Goal: Find specific page/section: Find specific page/section

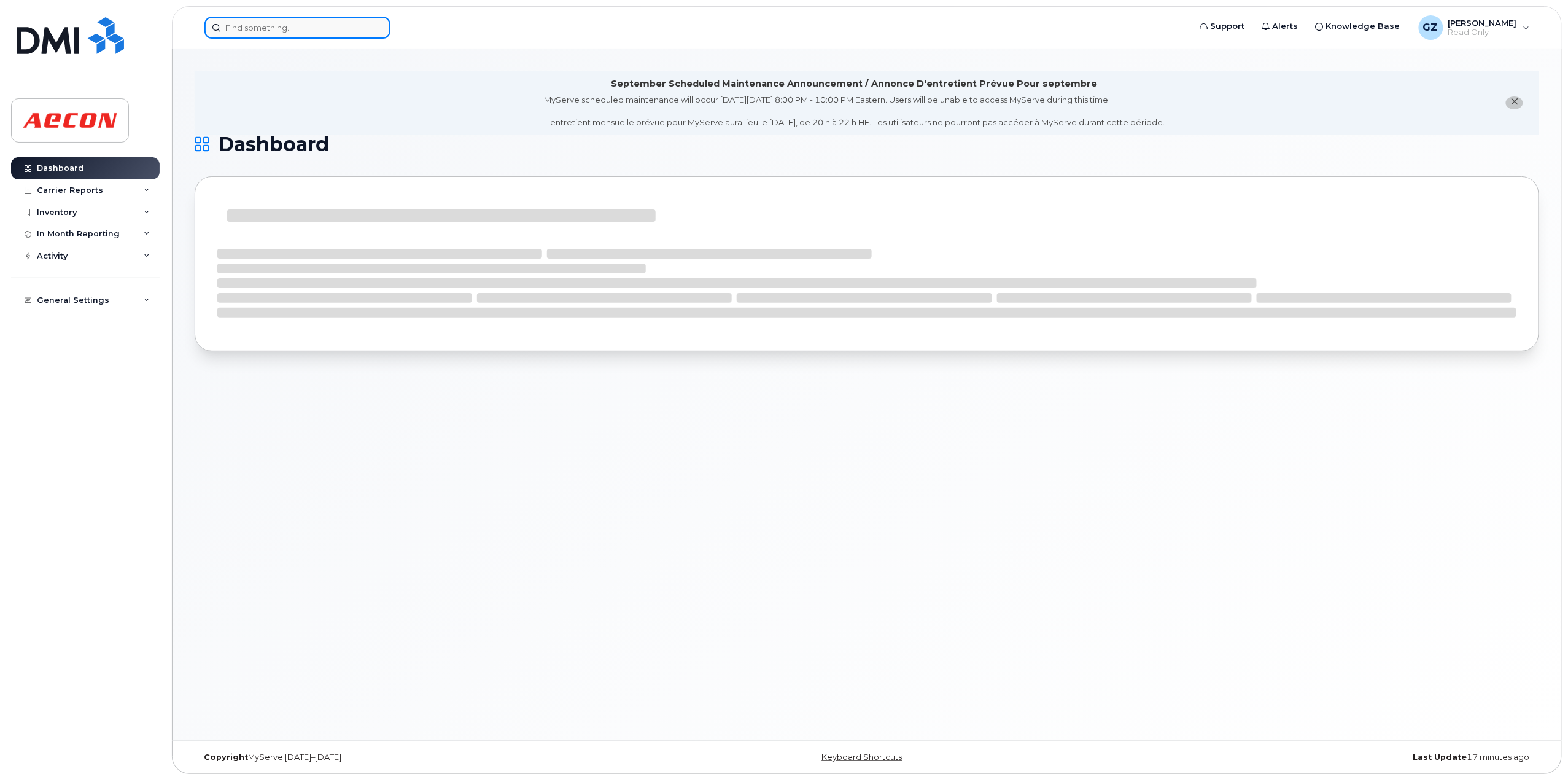
click at [349, 33] on input at bounding box center [297, 28] width 186 height 22
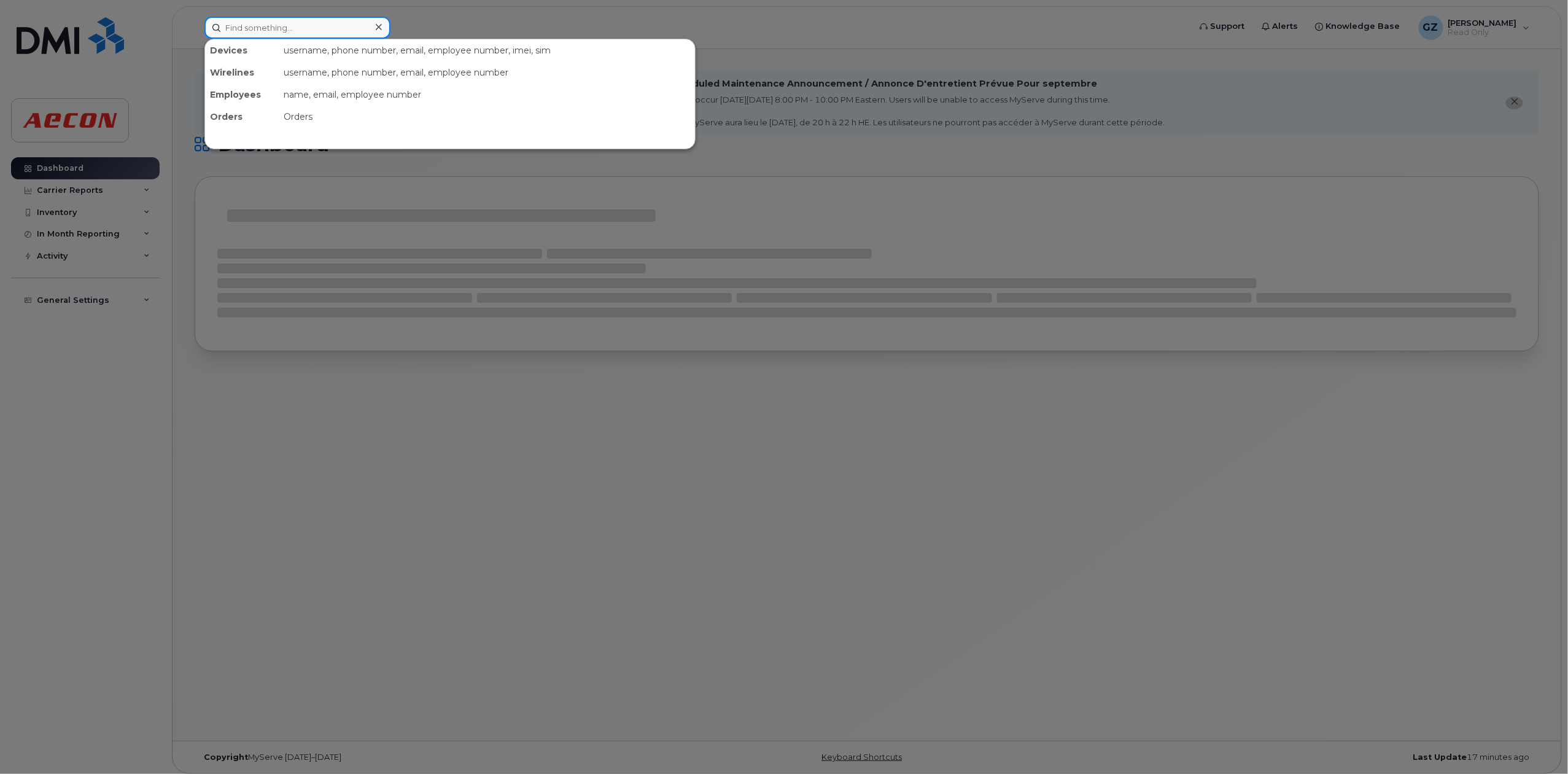
paste input "30044887"
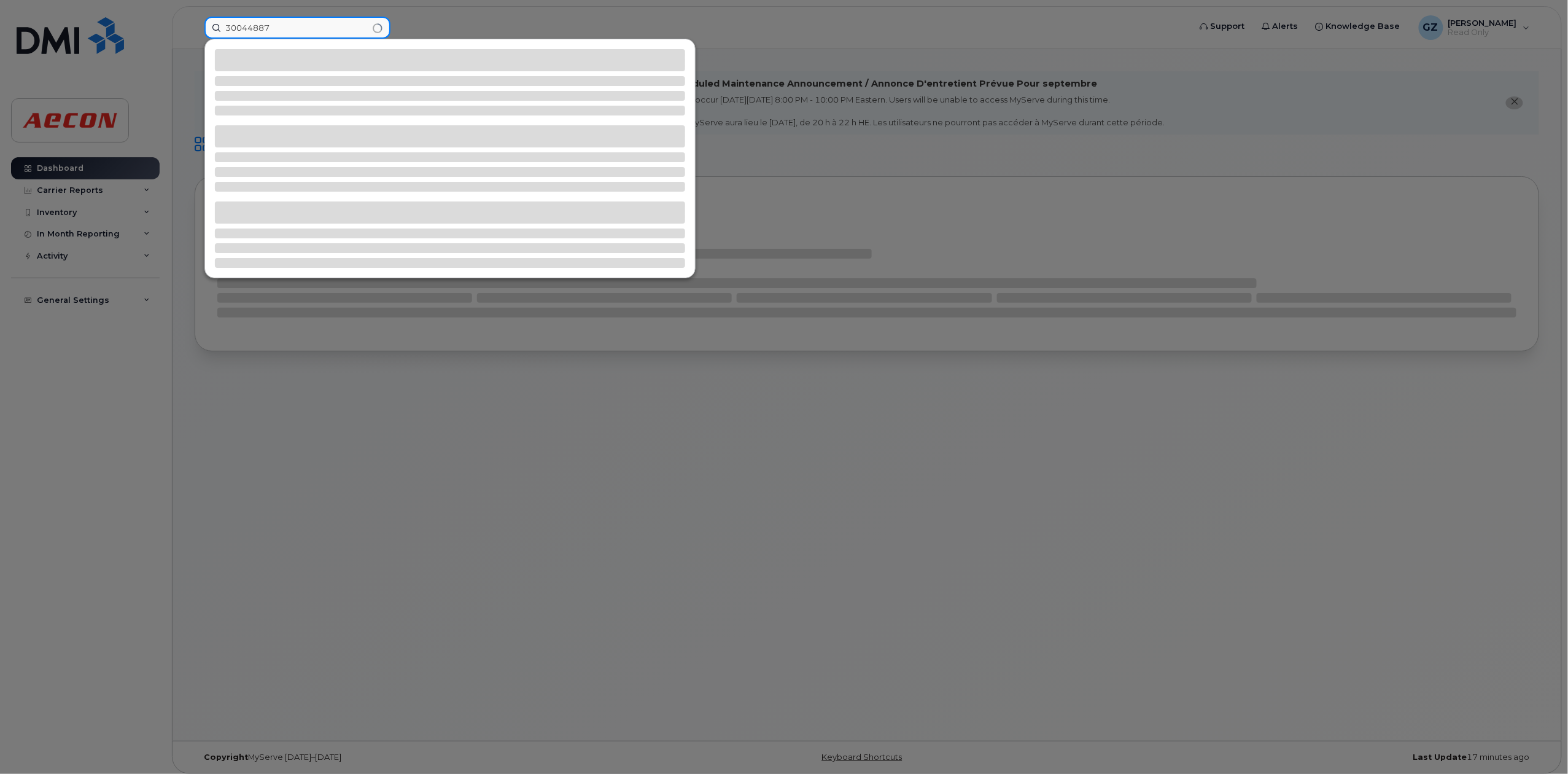
type input "30044887"
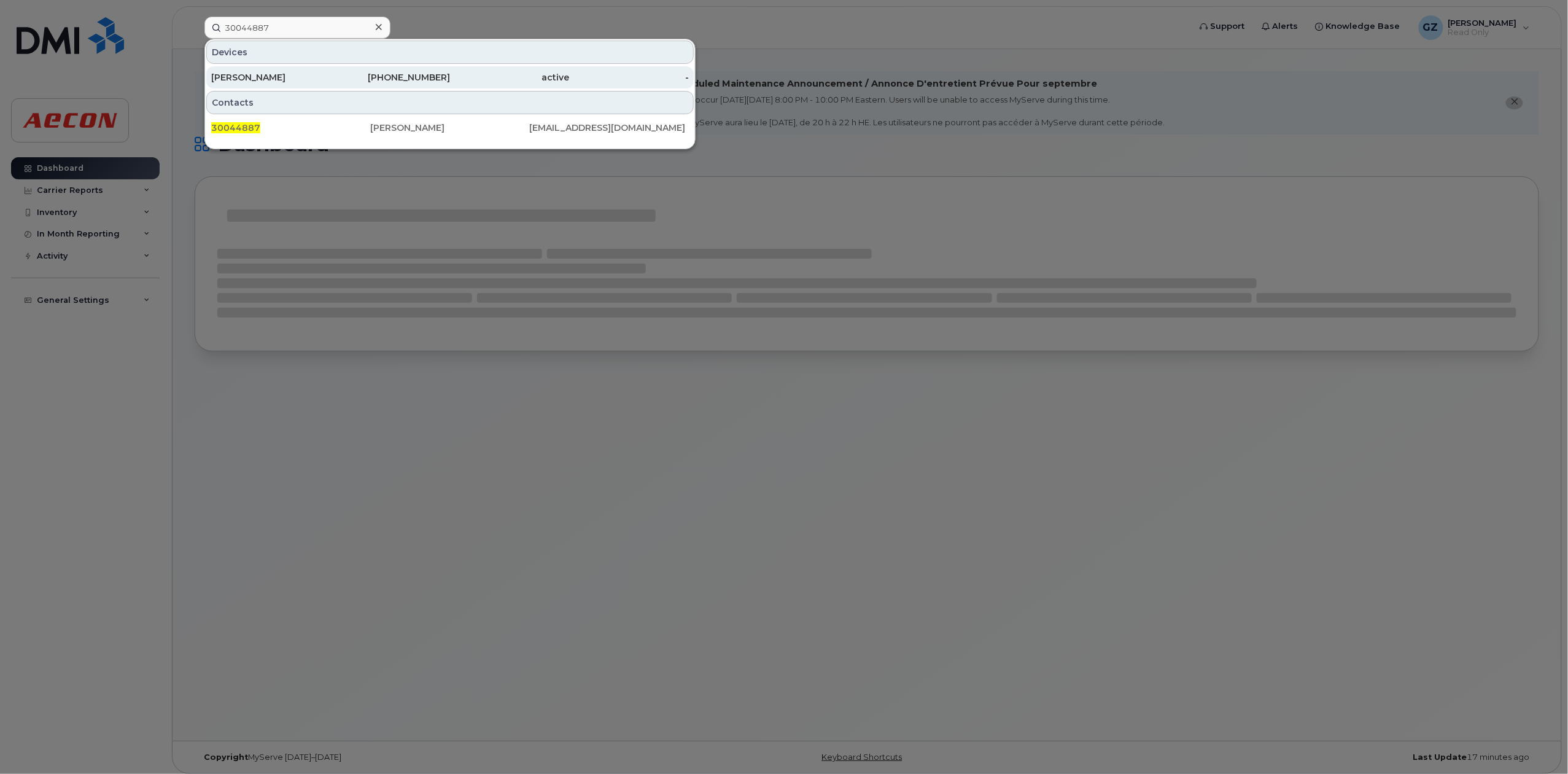
click at [359, 69] on div "437-326-0394" at bounding box center [391, 77] width 120 height 22
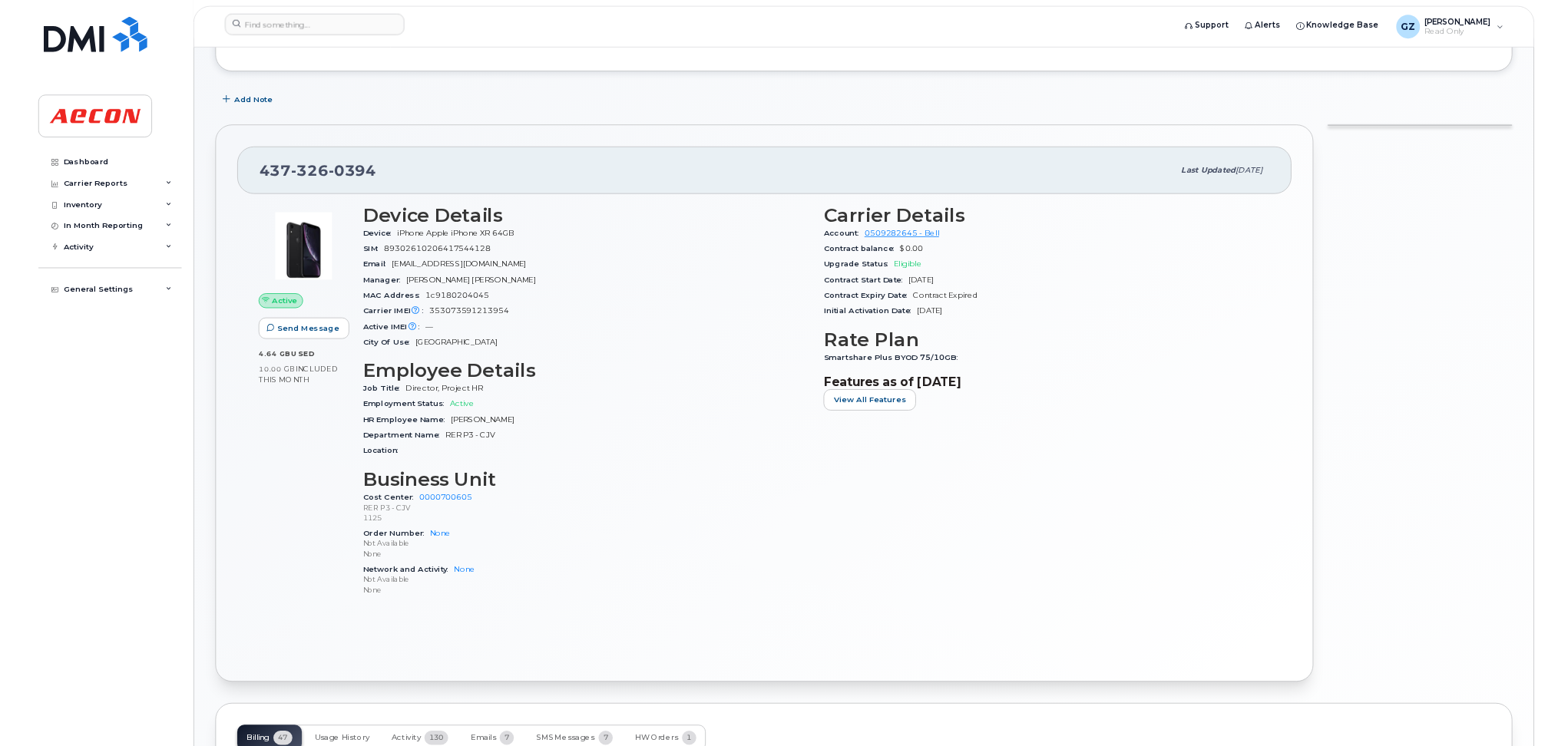
scroll to position [204, 0]
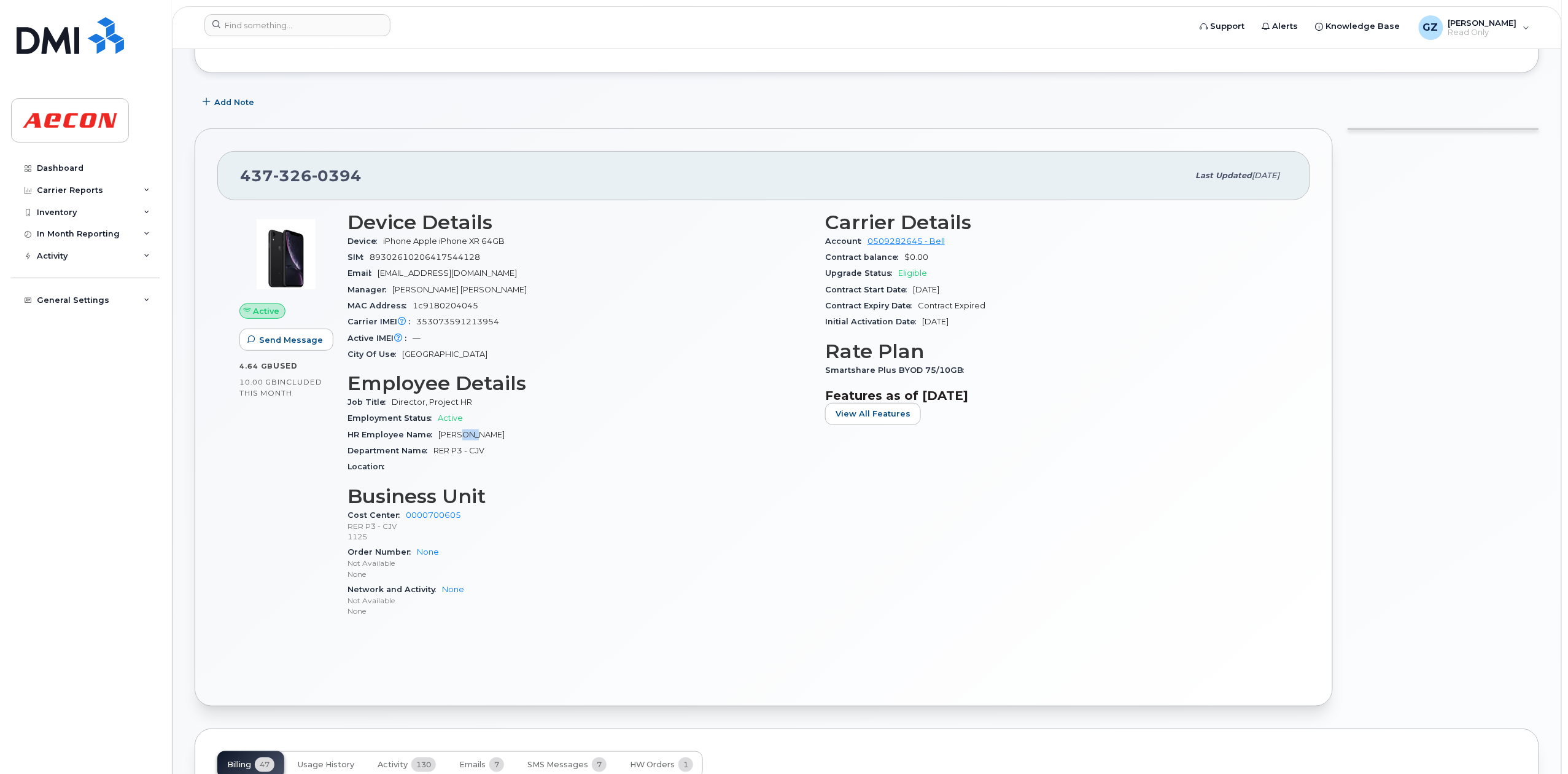
drag, startPoint x: 460, startPoint y: 435, endPoint x: 472, endPoint y: 433, distance: 12.2
click at [472, 433] on span "Laura Conte" at bounding box center [471, 434] width 66 height 9
drag, startPoint x: 452, startPoint y: 452, endPoint x: 475, endPoint y: 452, distance: 23.0
click at [475, 452] on span "RER P3 - CJV" at bounding box center [458, 450] width 51 height 9
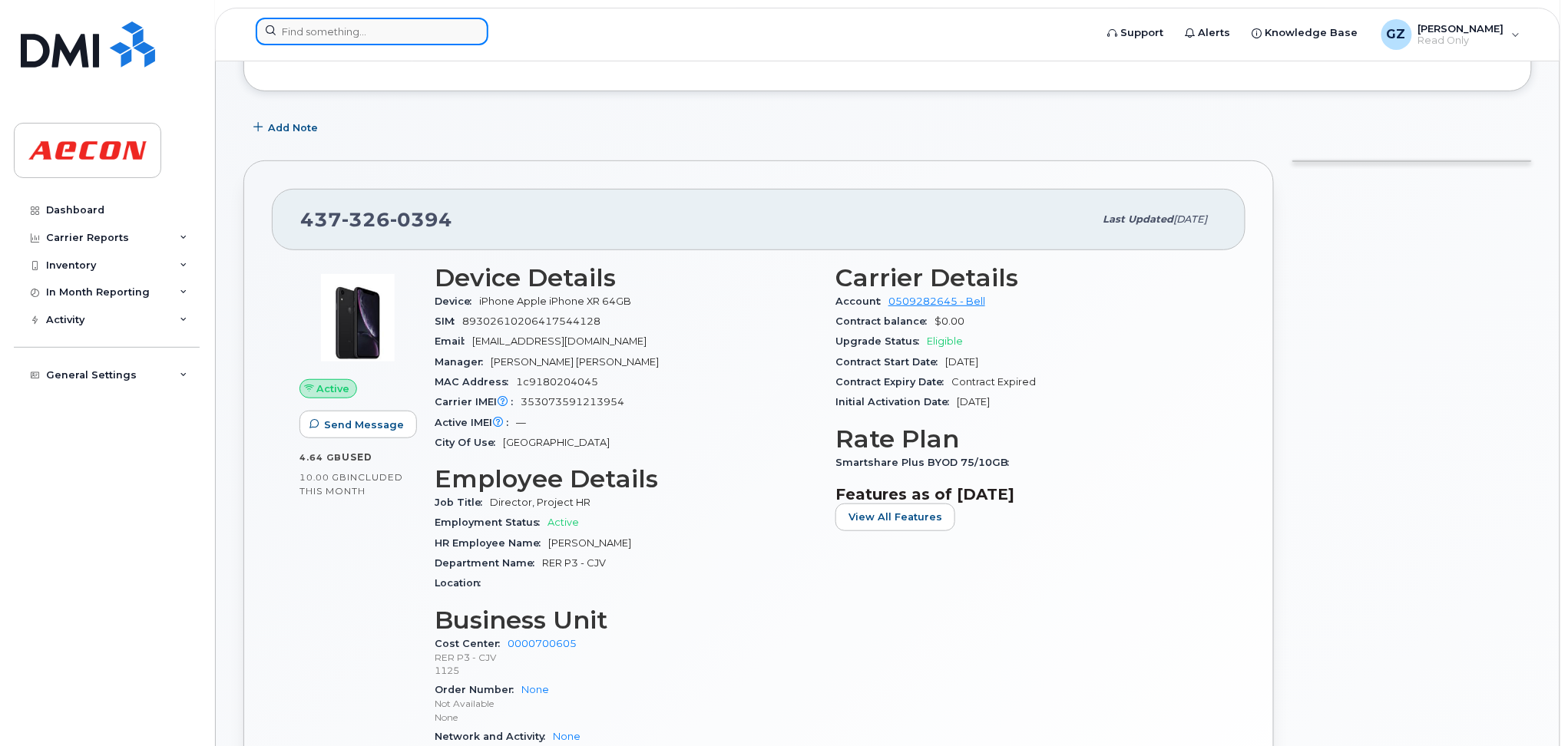
click at [299, 37] on input at bounding box center [372, 31] width 233 height 28
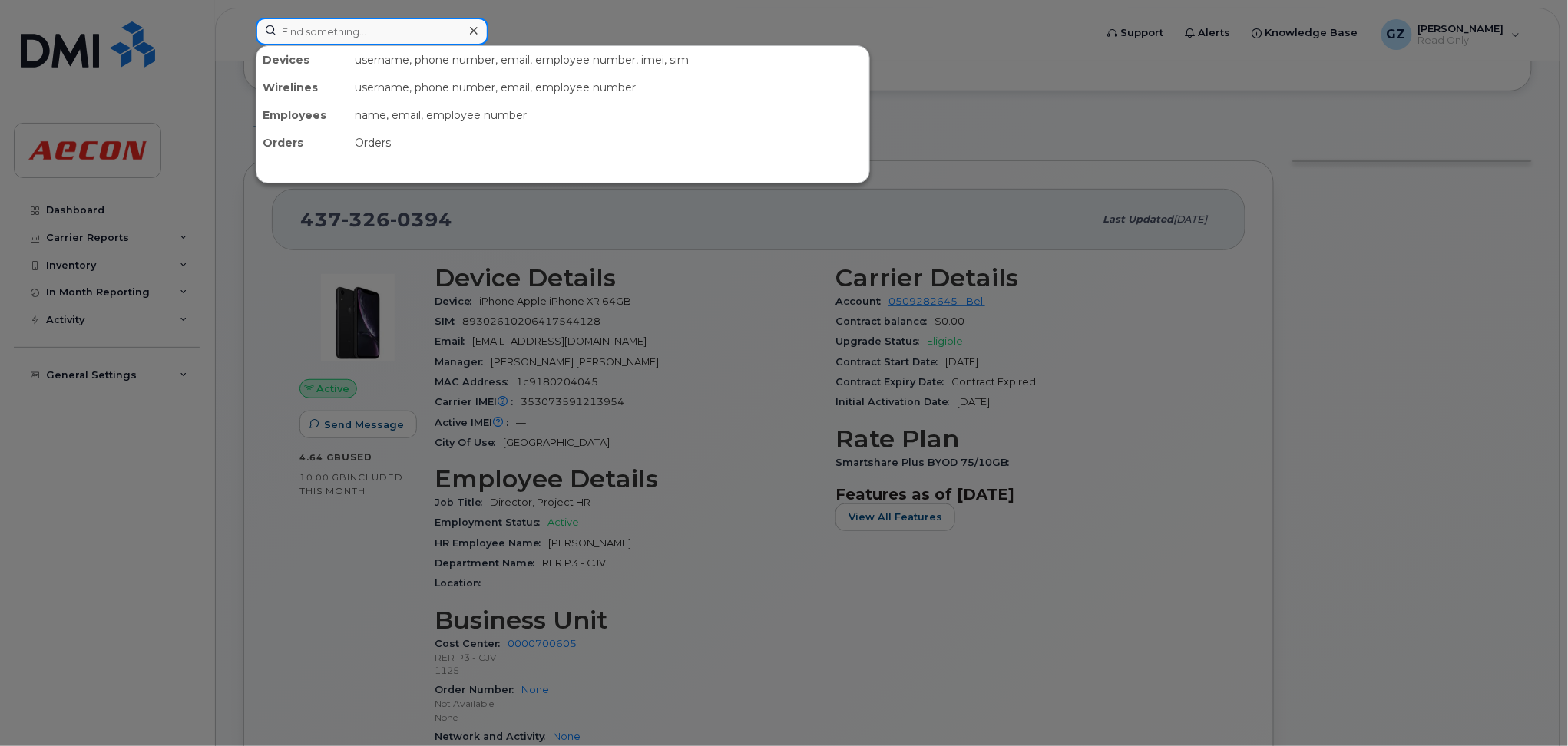
paste input "30046950"
type input "30046950"
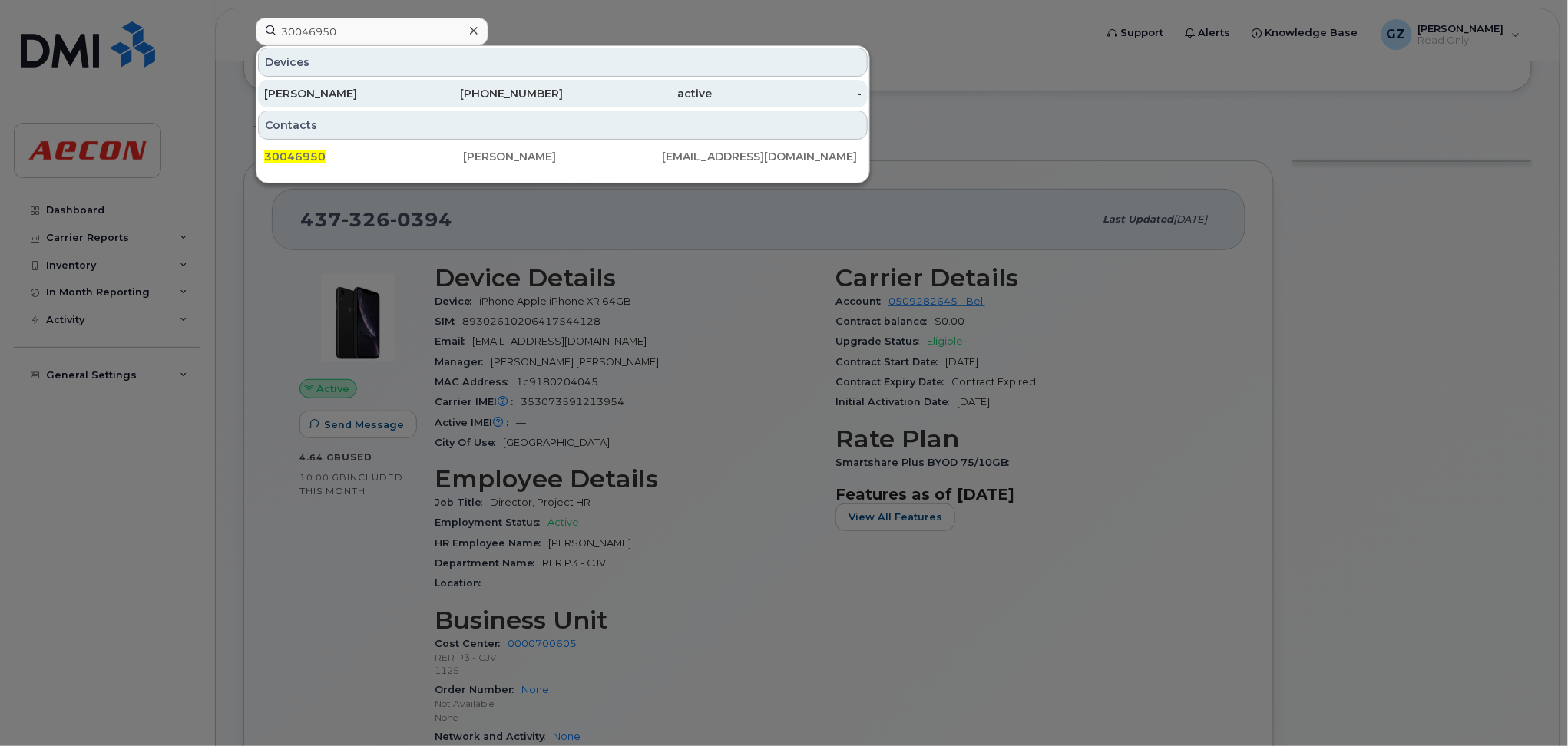
click at [367, 104] on div "[PERSON_NAME]" at bounding box center [339, 94] width 150 height 28
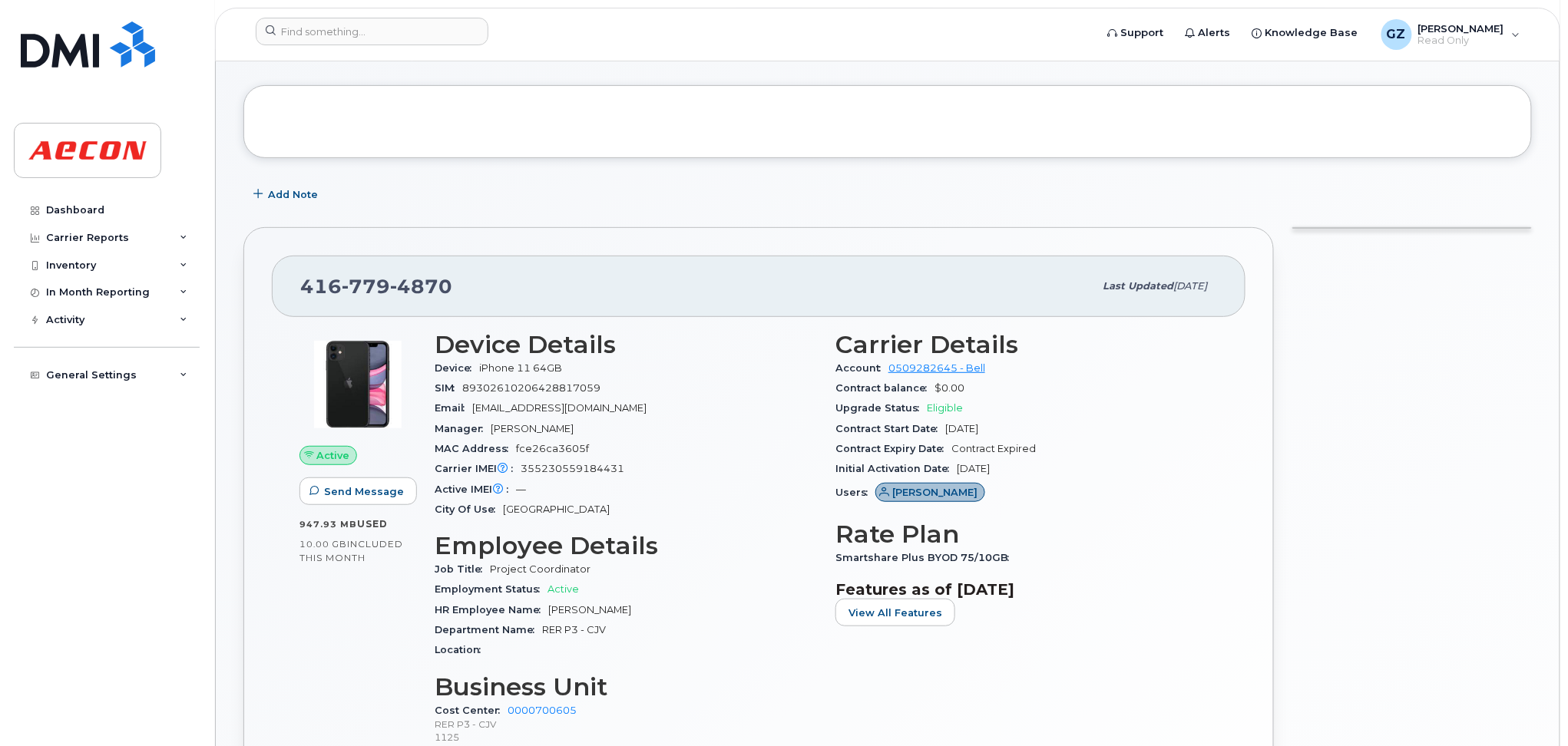
scroll to position [409, 0]
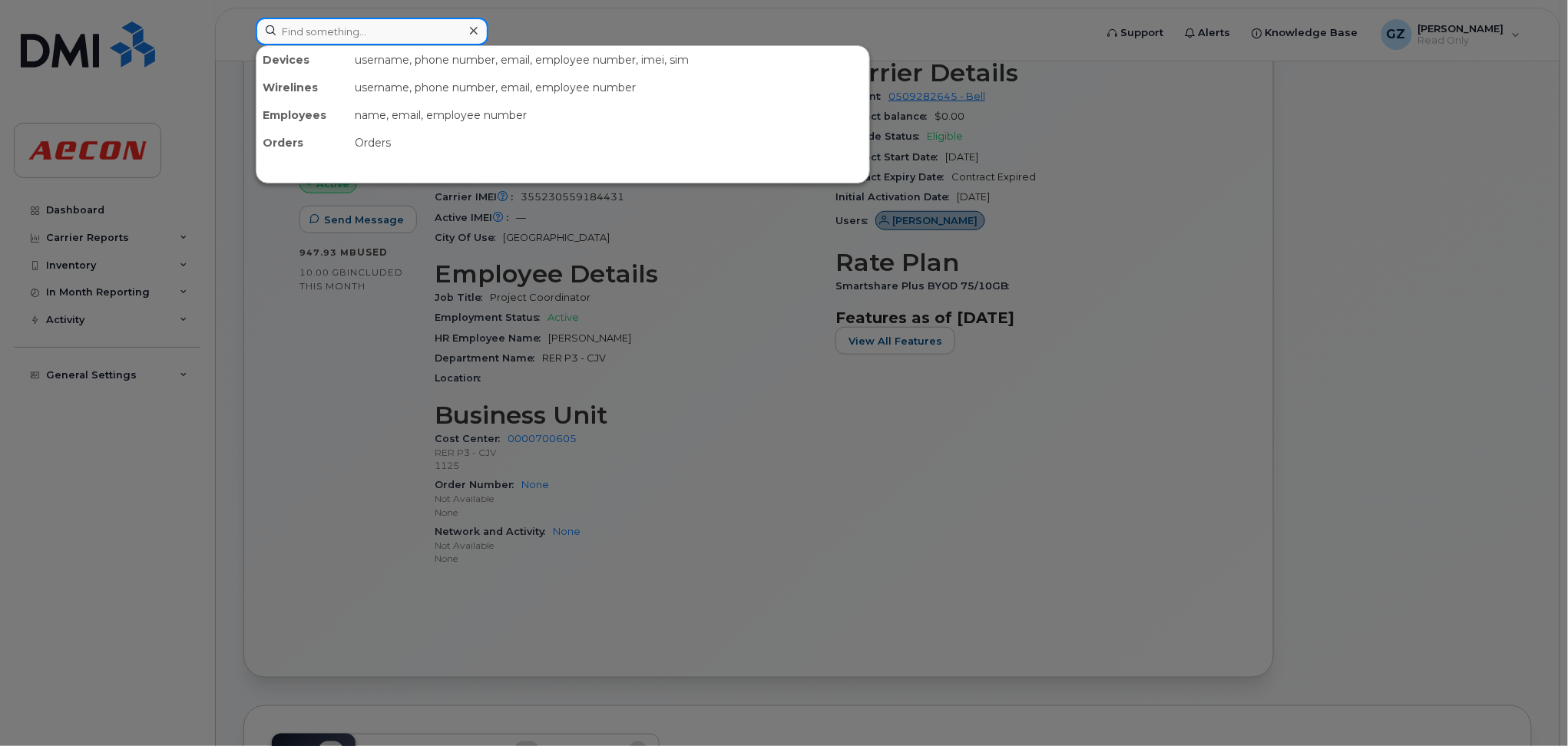
click at [400, 37] on input at bounding box center [372, 31] width 233 height 28
paste input "30081402"
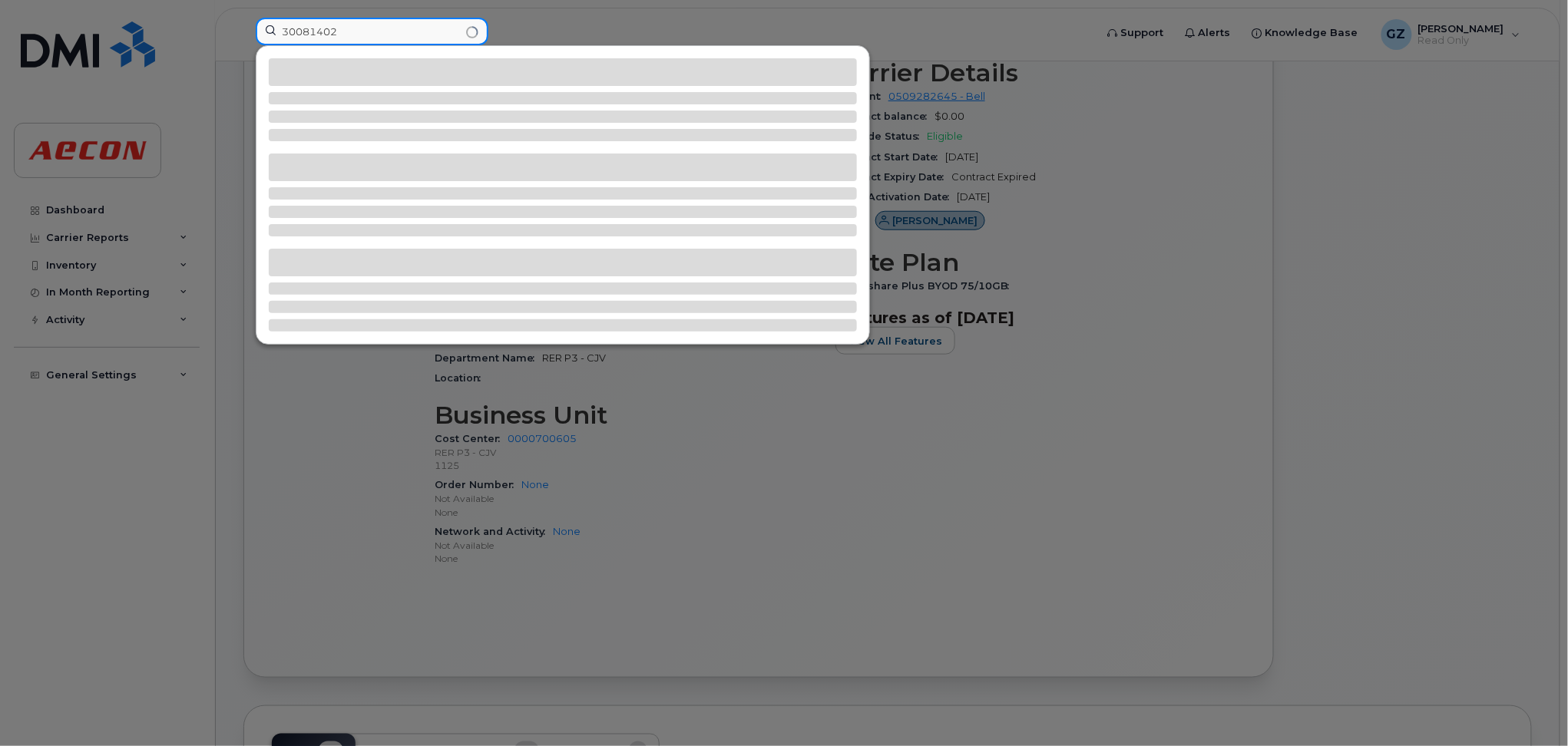
type input "30081402"
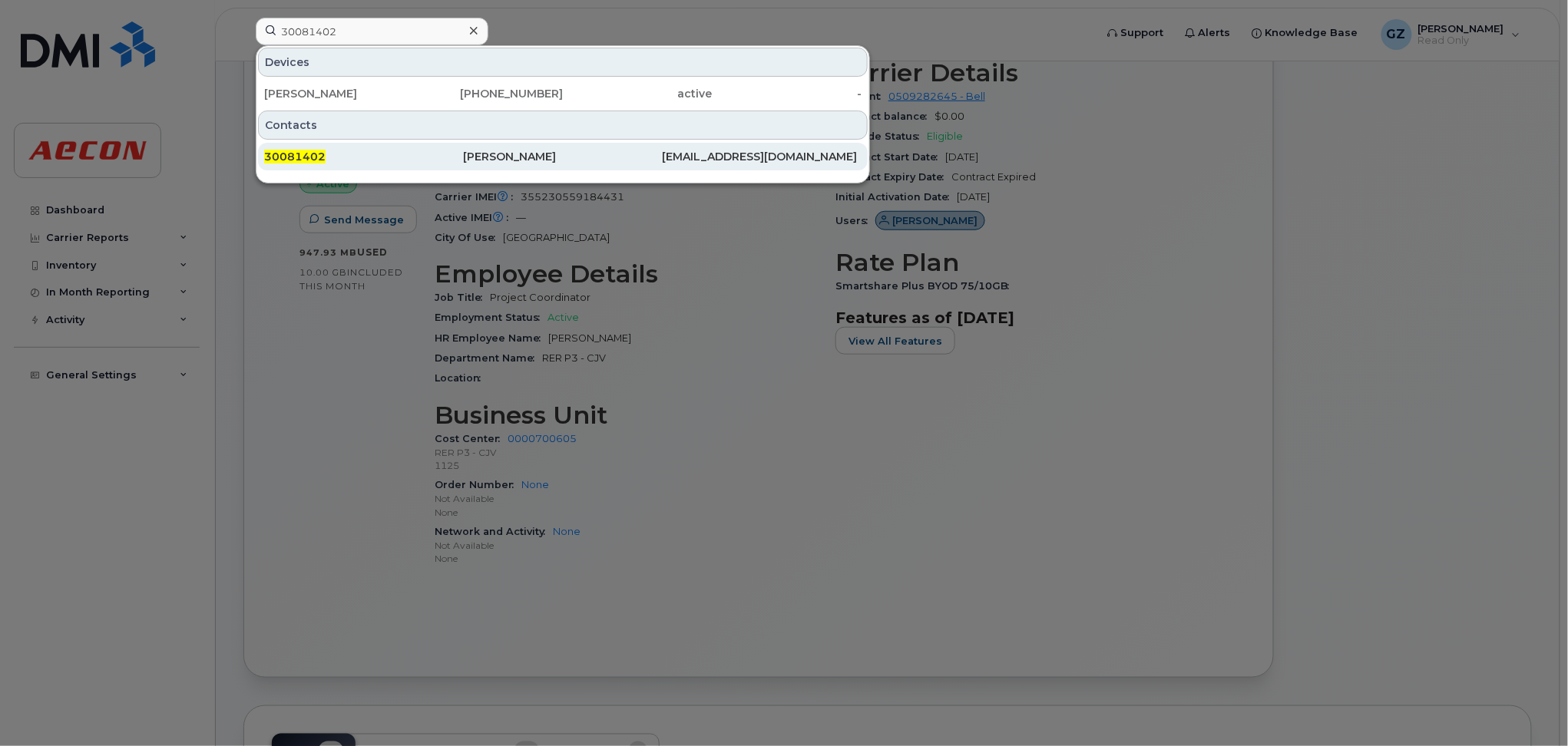
click at [460, 151] on div "30081402" at bounding box center [364, 157] width 199 height 15
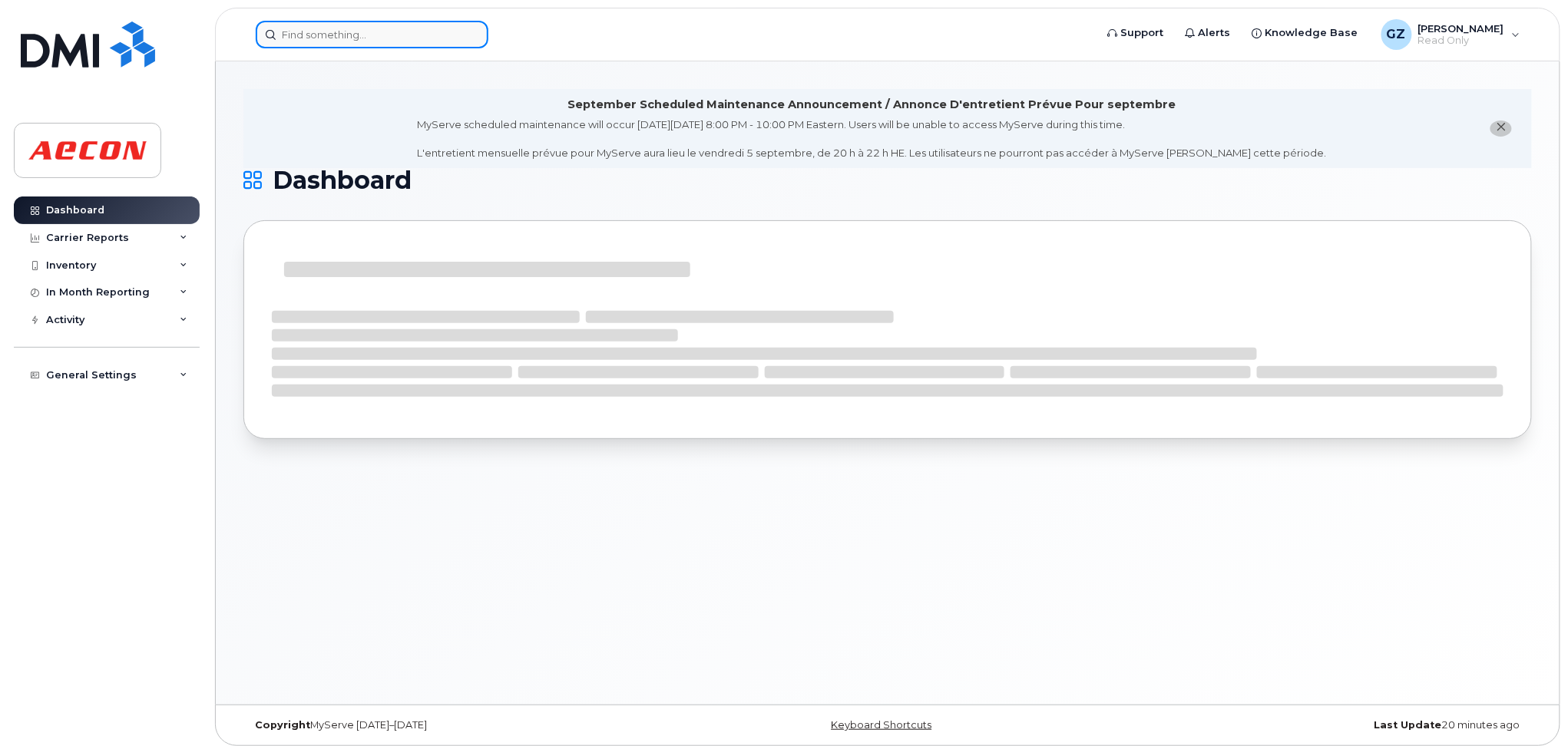
click at [355, 38] on input at bounding box center [372, 35] width 233 height 28
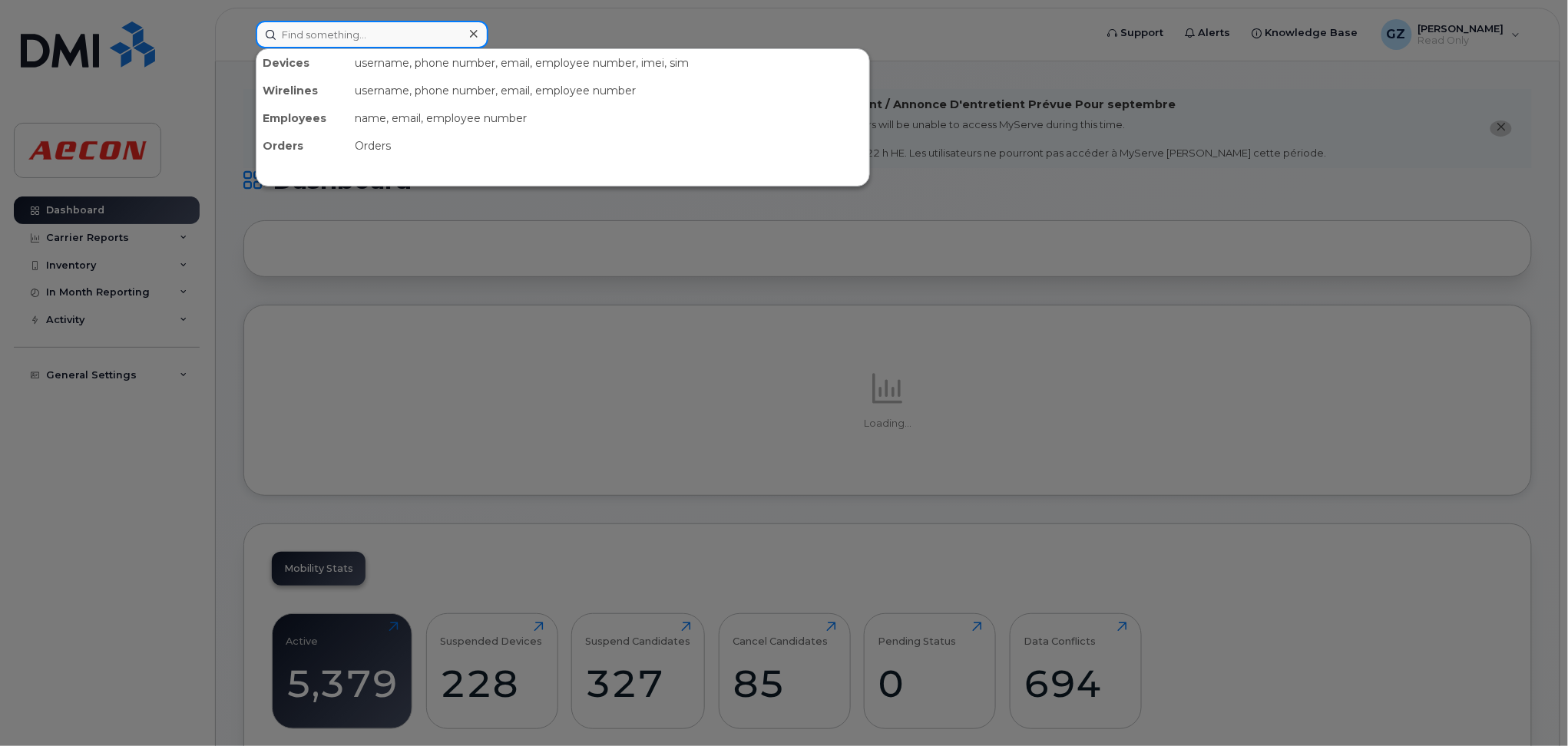
paste input "30081402"
type input "30081402"
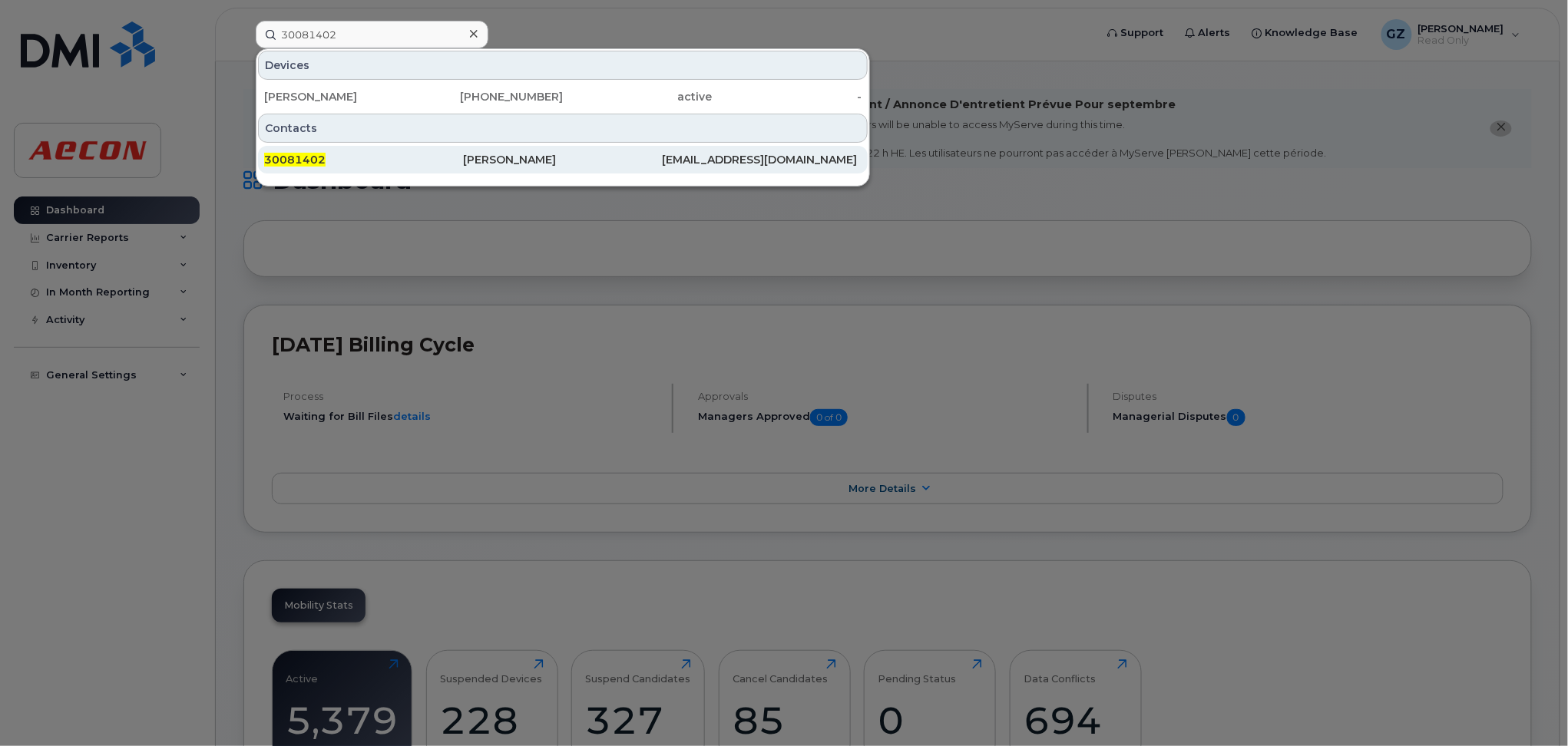
click at [414, 150] on div "30081402" at bounding box center [364, 160] width 199 height 28
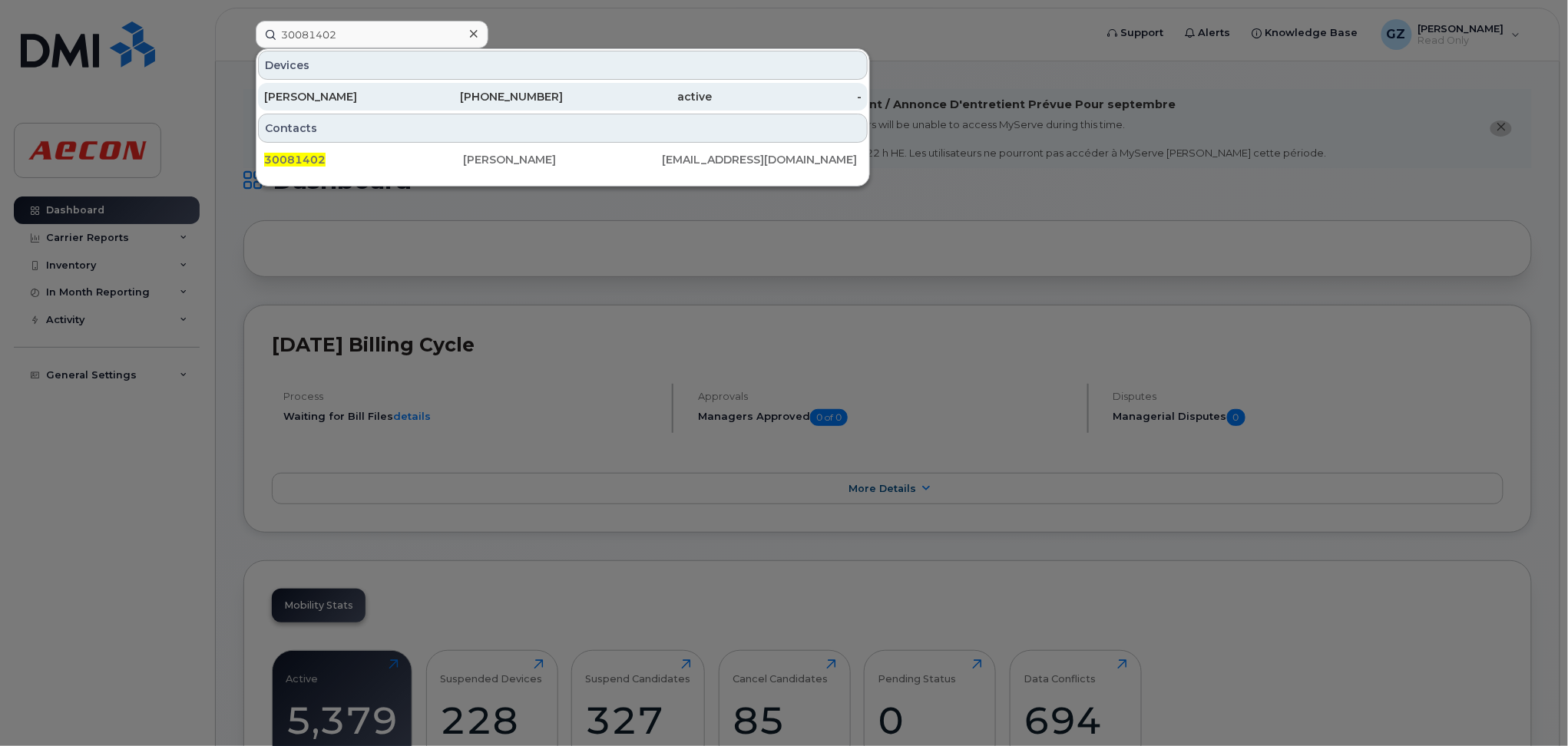
click at [470, 101] on div "[PHONE_NUMBER]" at bounding box center [489, 97] width 150 height 15
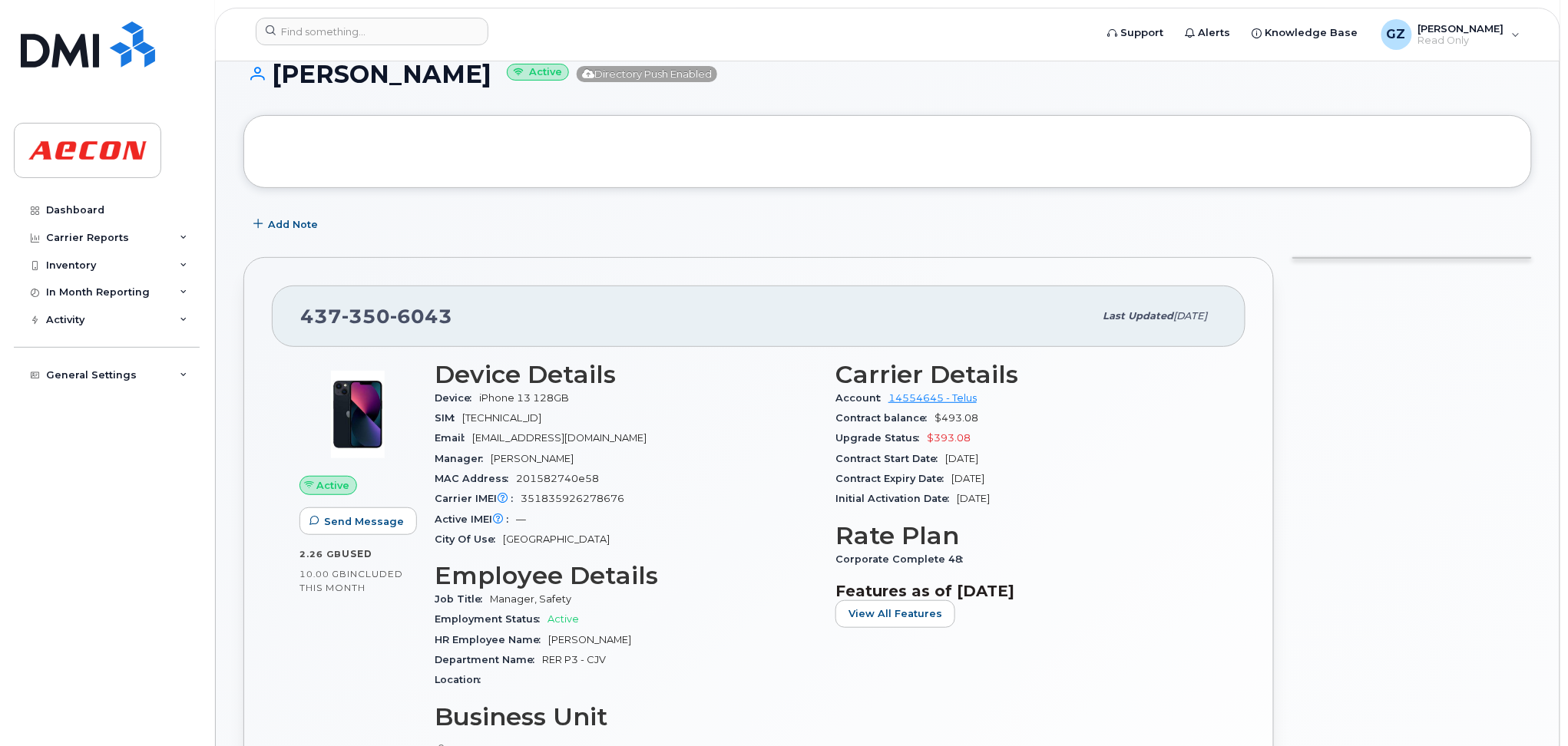
scroll to position [307, 0]
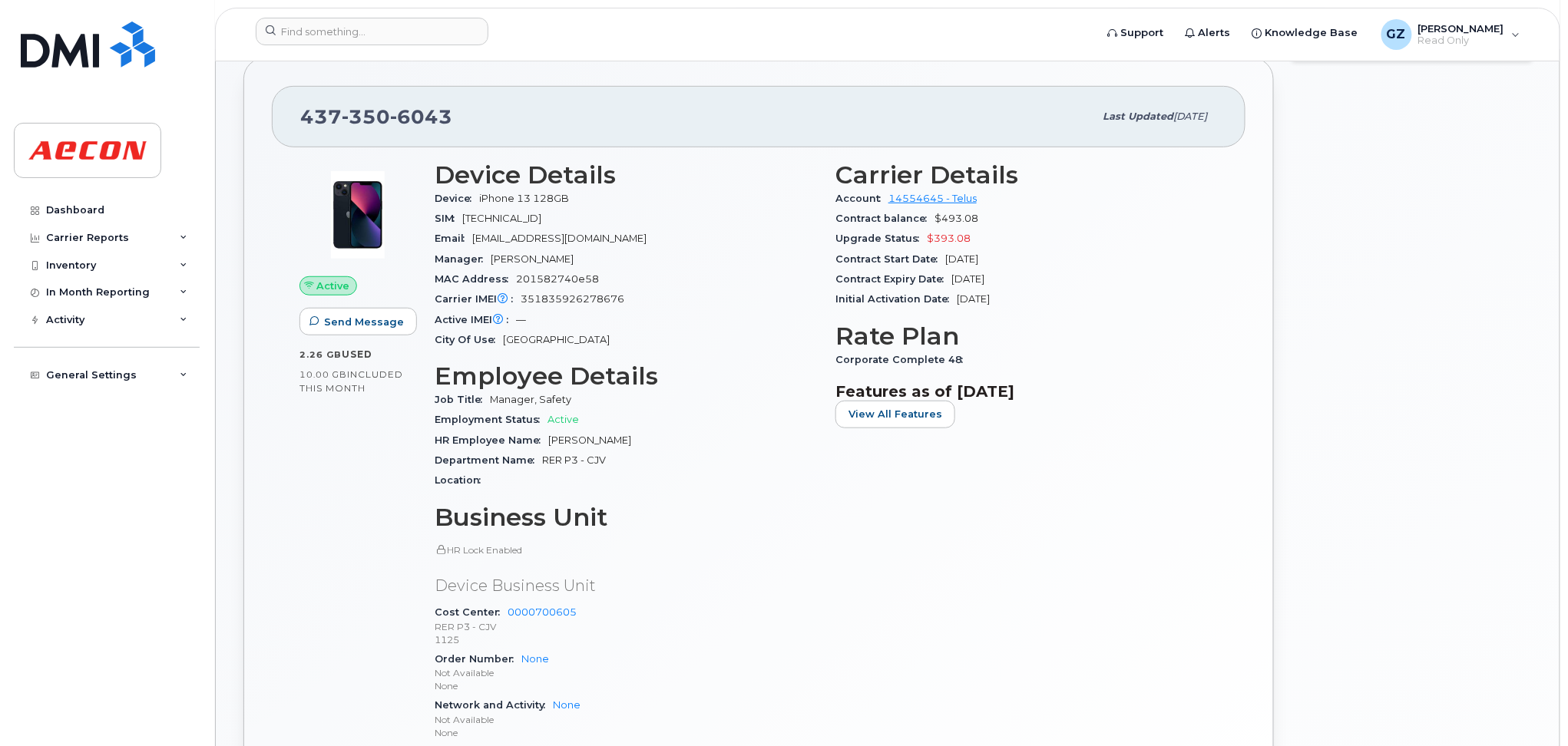
click at [593, 459] on span "RER P3 - CJV" at bounding box center [573, 460] width 64 height 12
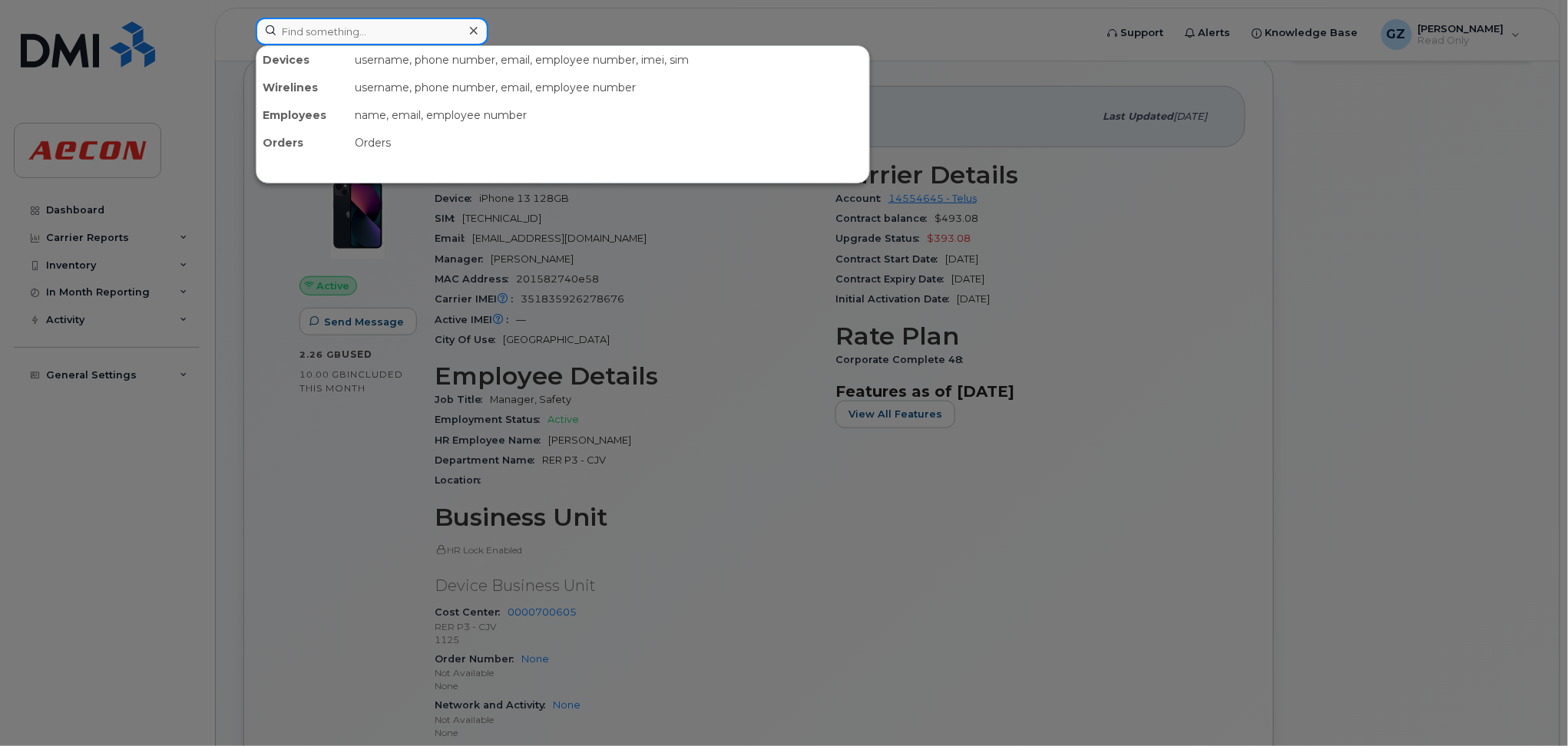
click at [435, 23] on input at bounding box center [372, 31] width 233 height 28
paste input "30052427"
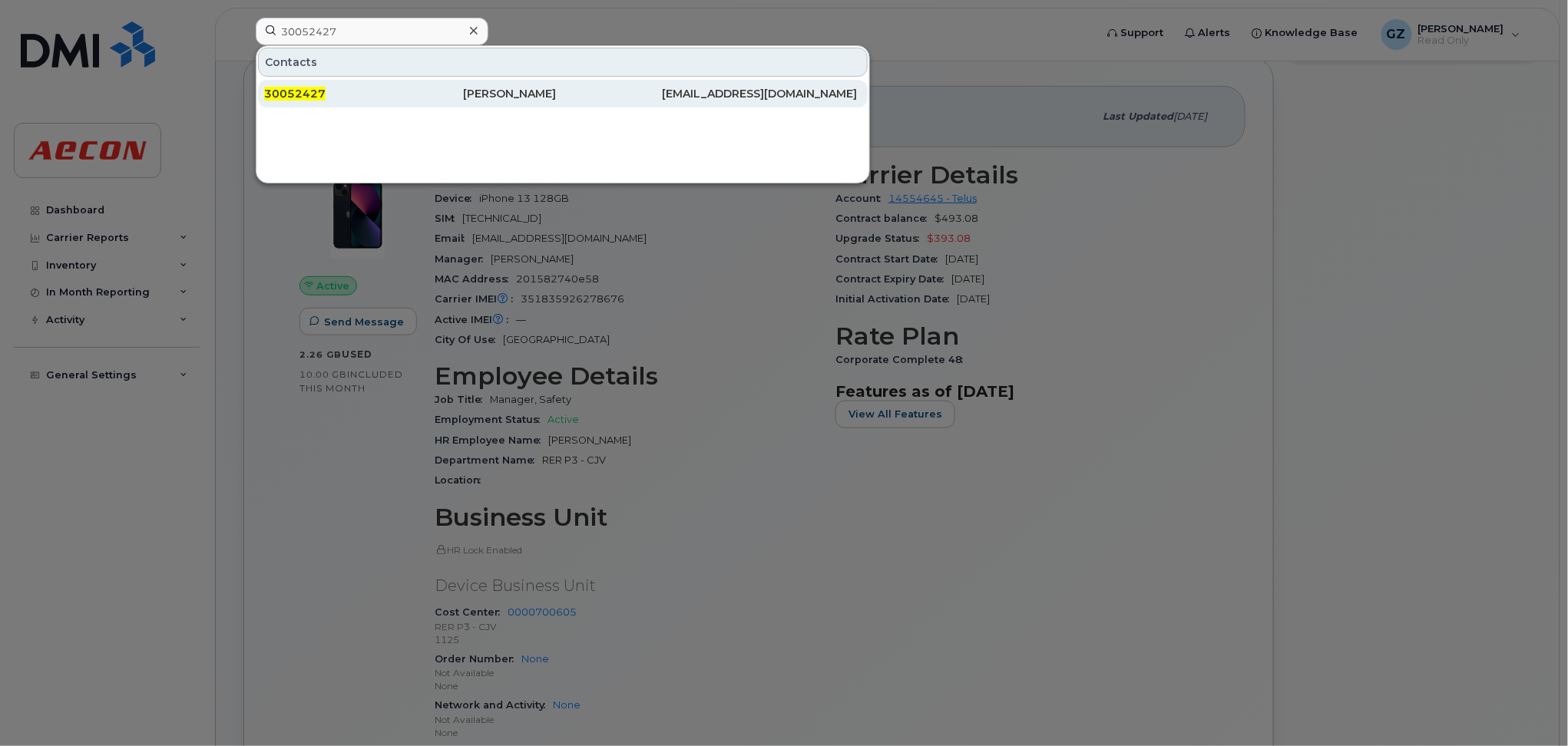
click at [464, 95] on div "Dirie Dahir" at bounding box center [563, 94] width 199 height 15
click at [276, 89] on span "30052427" at bounding box center [295, 94] width 61 height 14
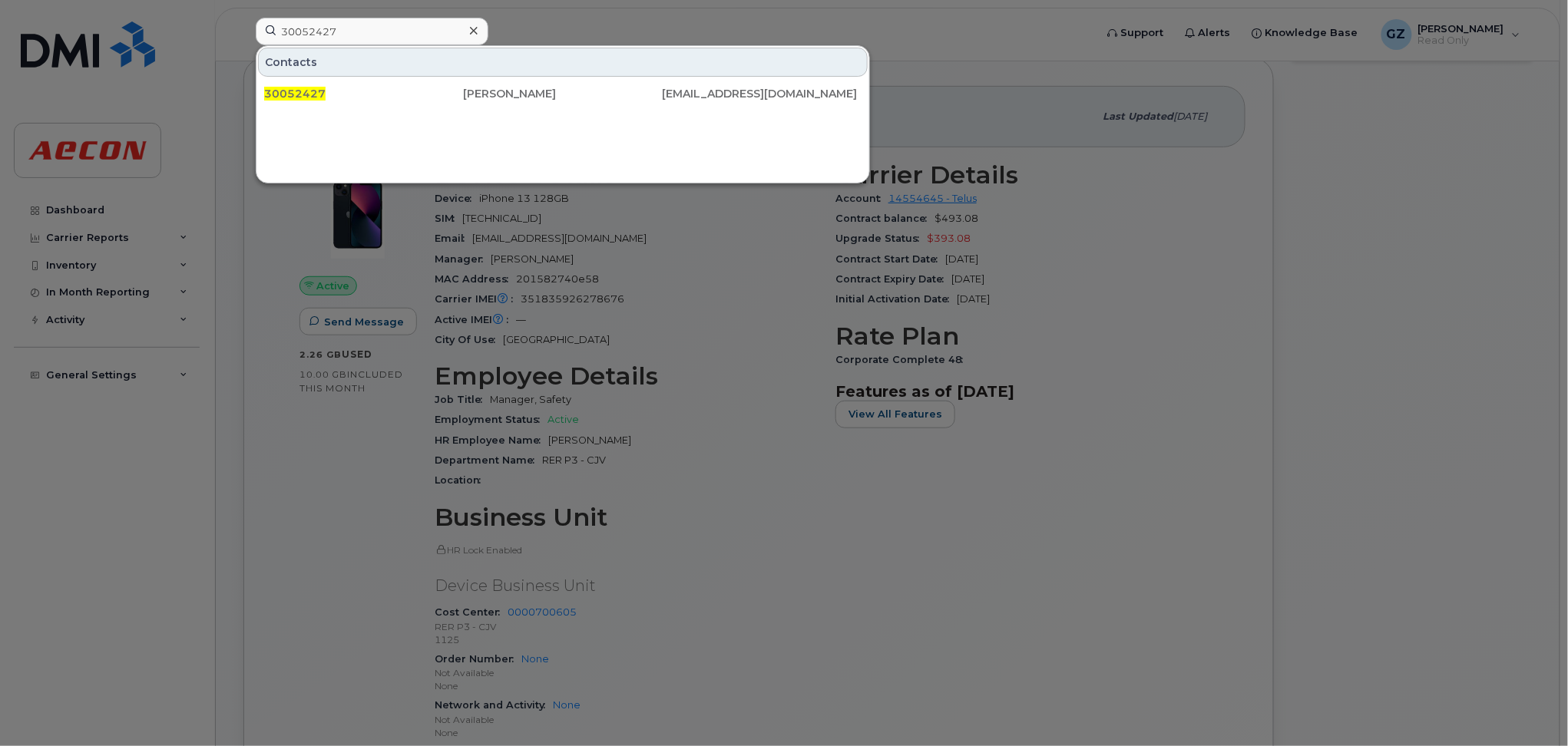
click at [725, 383] on div at bounding box center [784, 373] width 1568 height 746
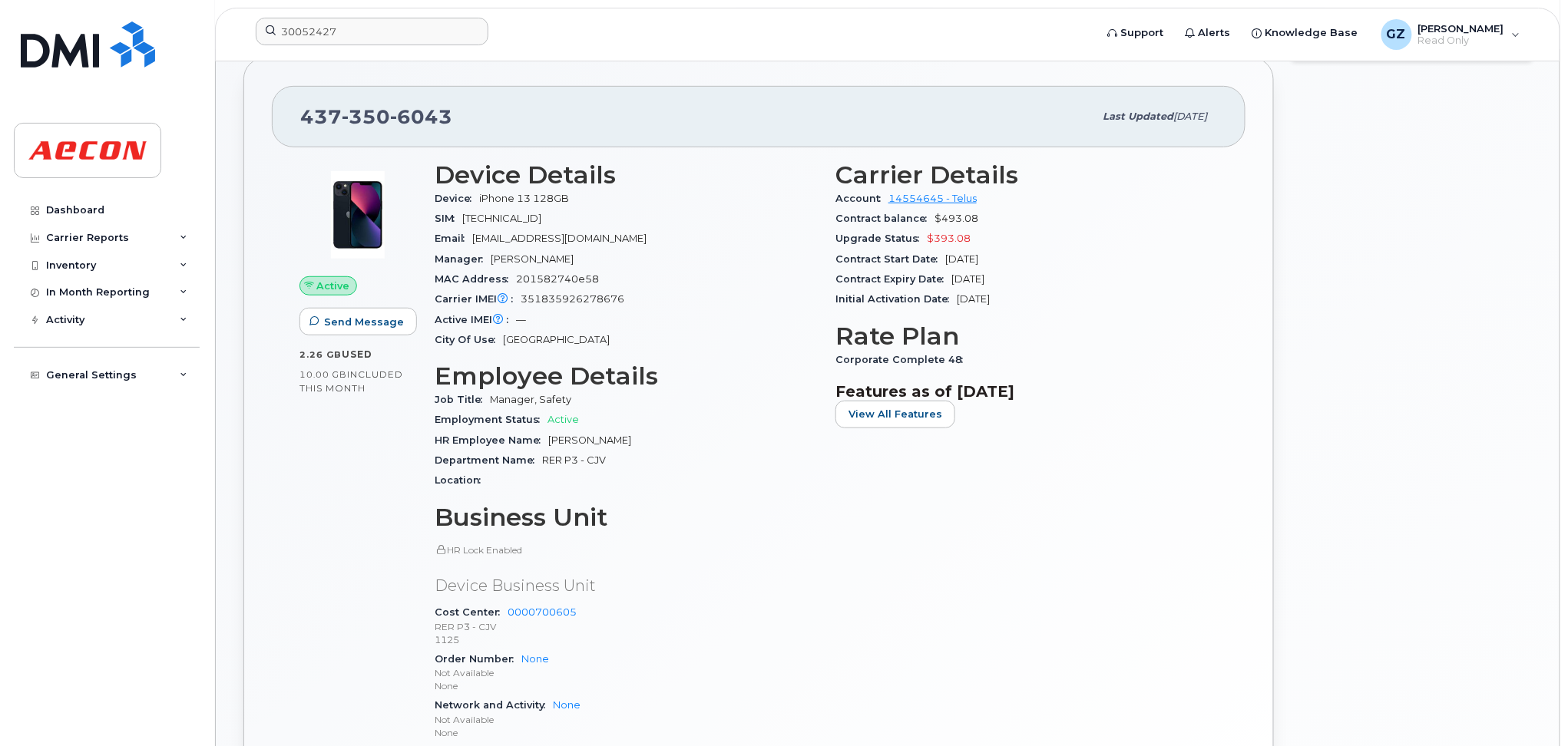
click at [440, 48] on div "30052427" at bounding box center [670, 35] width 854 height 34
click at [439, 39] on input "30052427" at bounding box center [372, 31] width 233 height 28
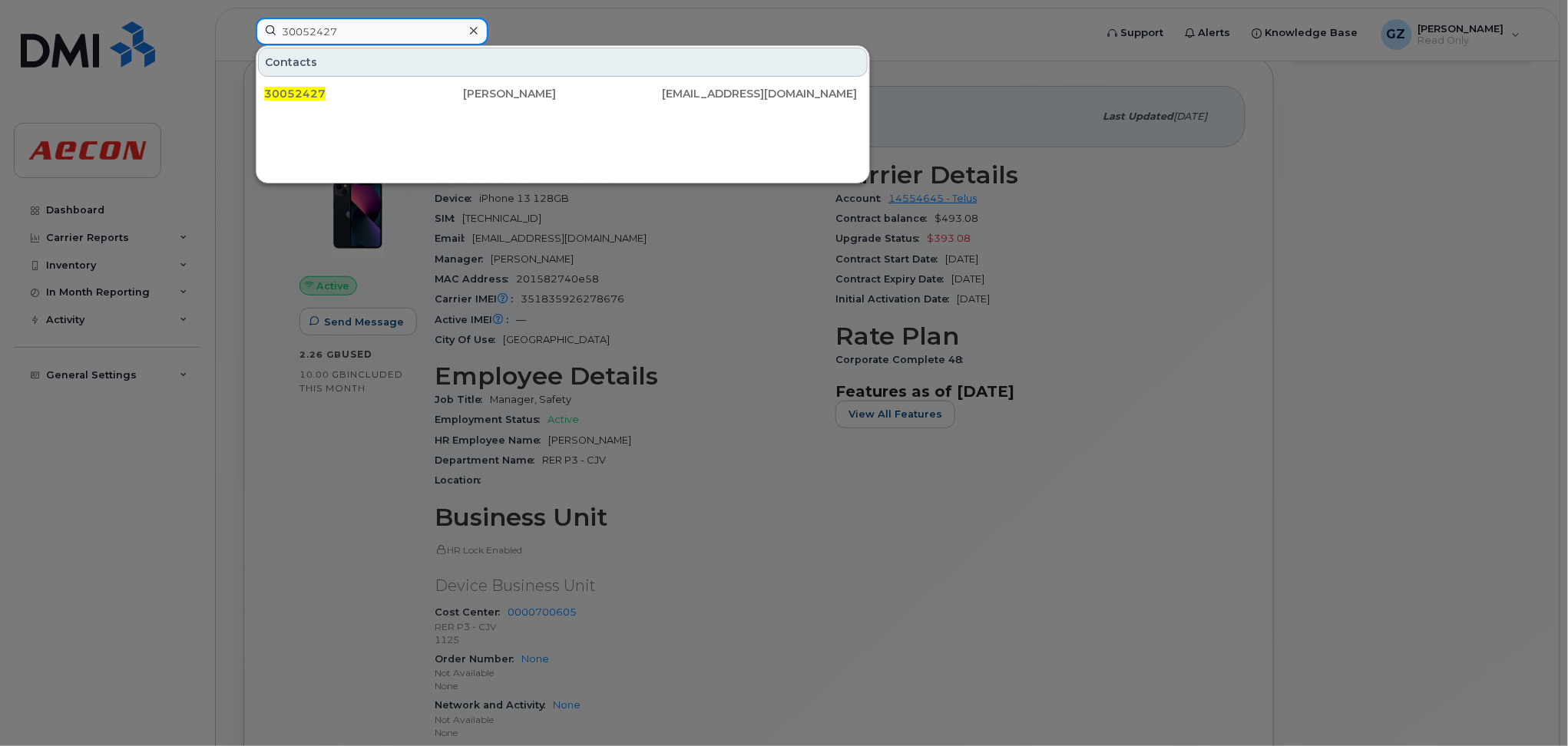
click at [439, 39] on input "30052427" at bounding box center [372, 31] width 233 height 28
paste input "47958"
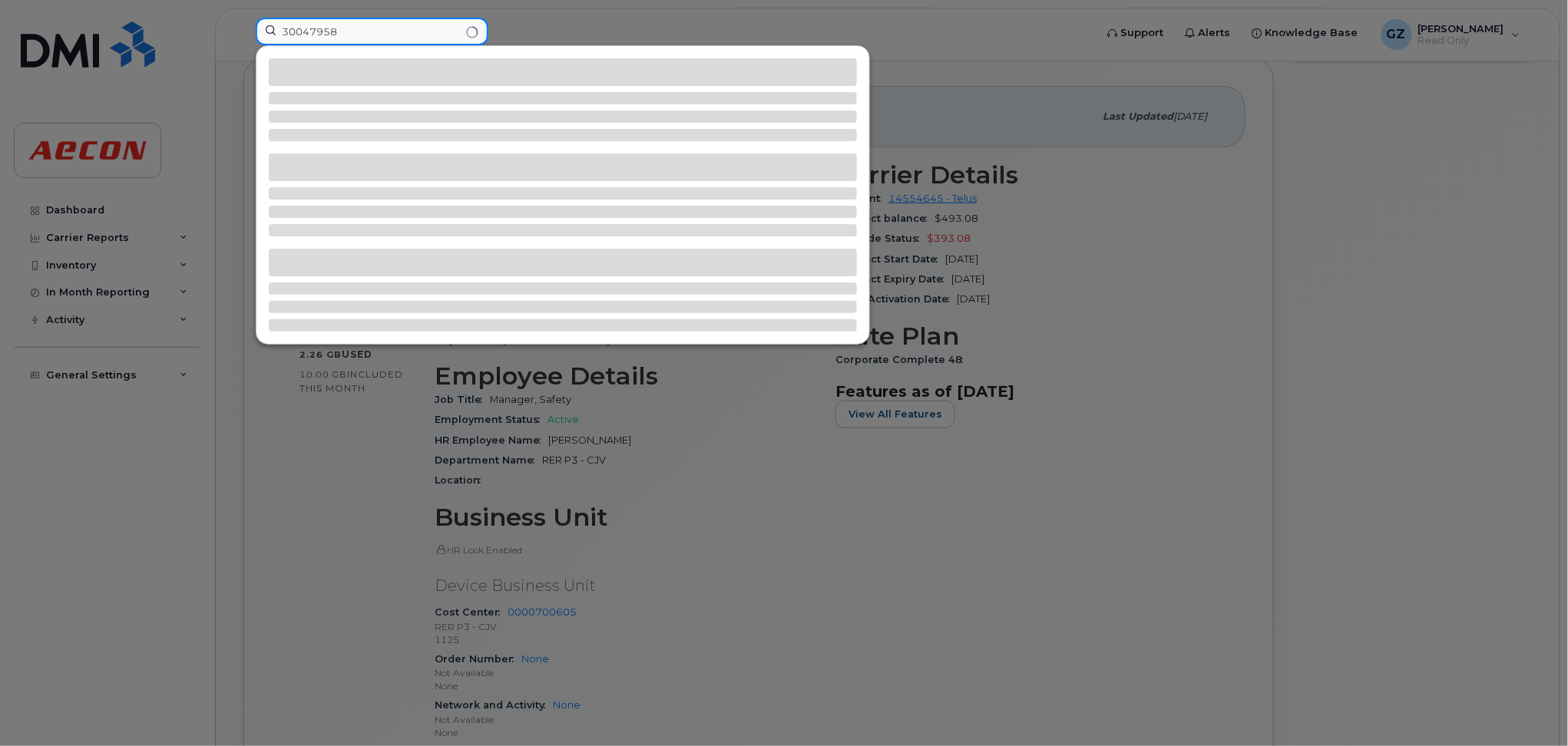
type input "30047958"
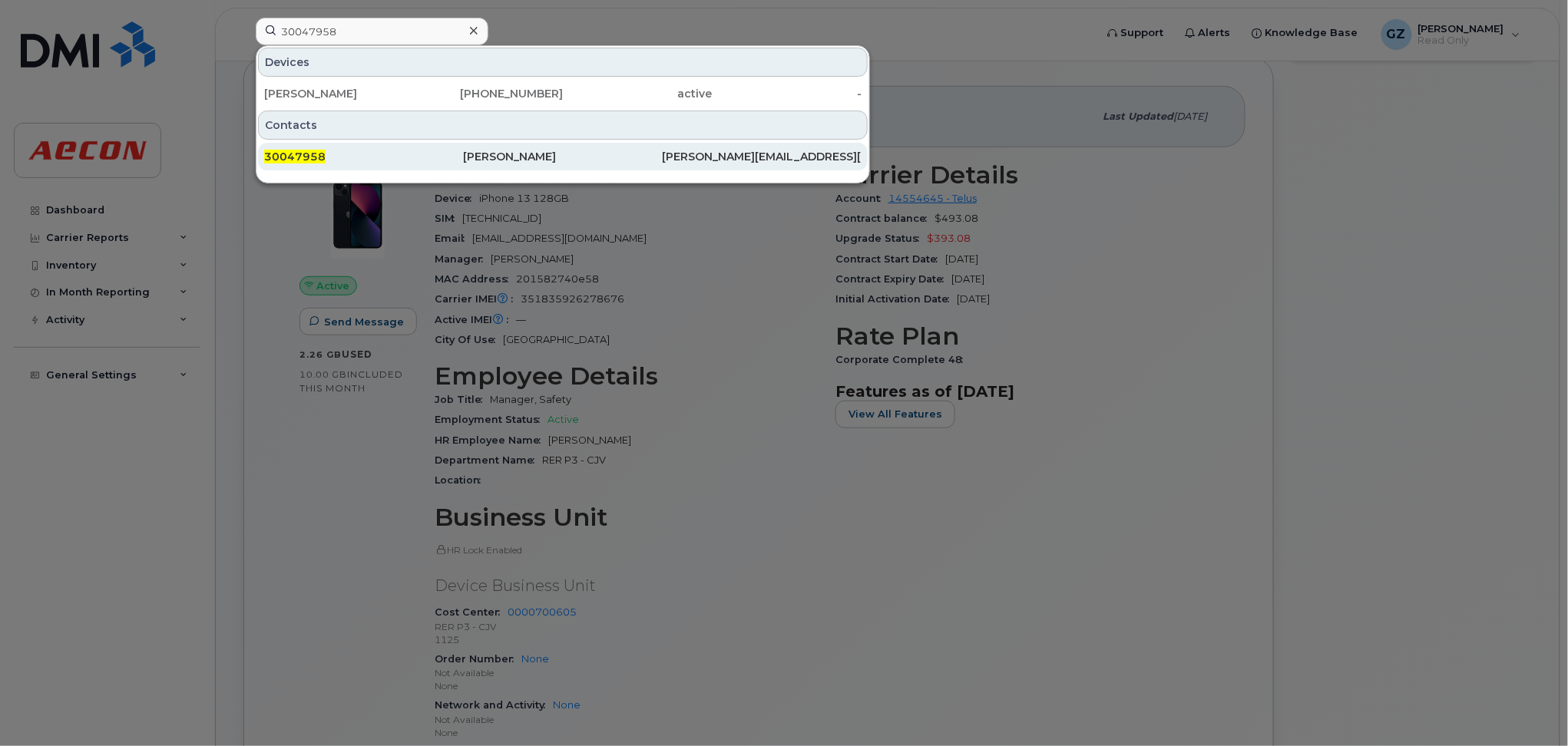
click at [437, 161] on div "30047958" at bounding box center [364, 157] width 199 height 15
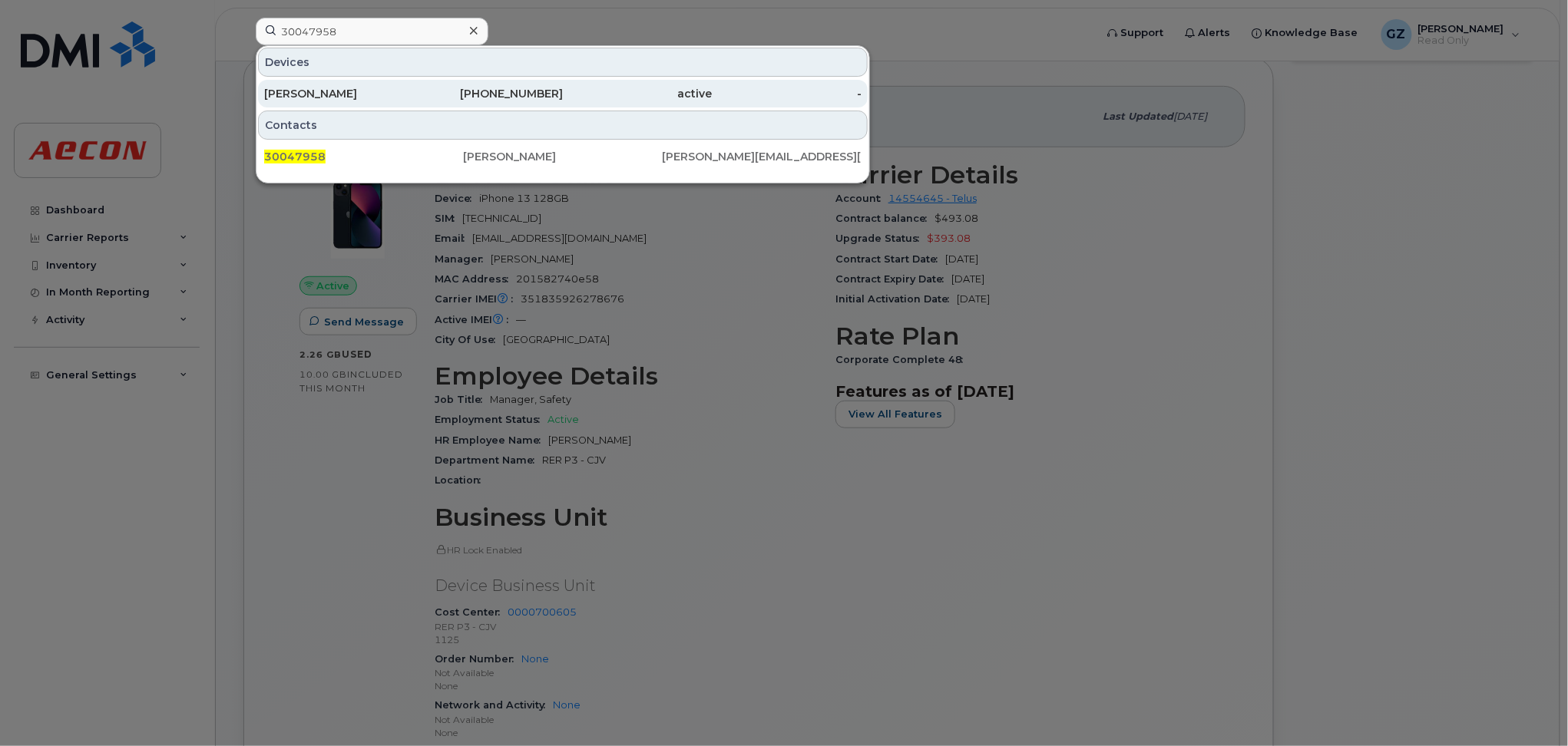
click at [316, 84] on div "Chris Lewis" at bounding box center [339, 94] width 150 height 28
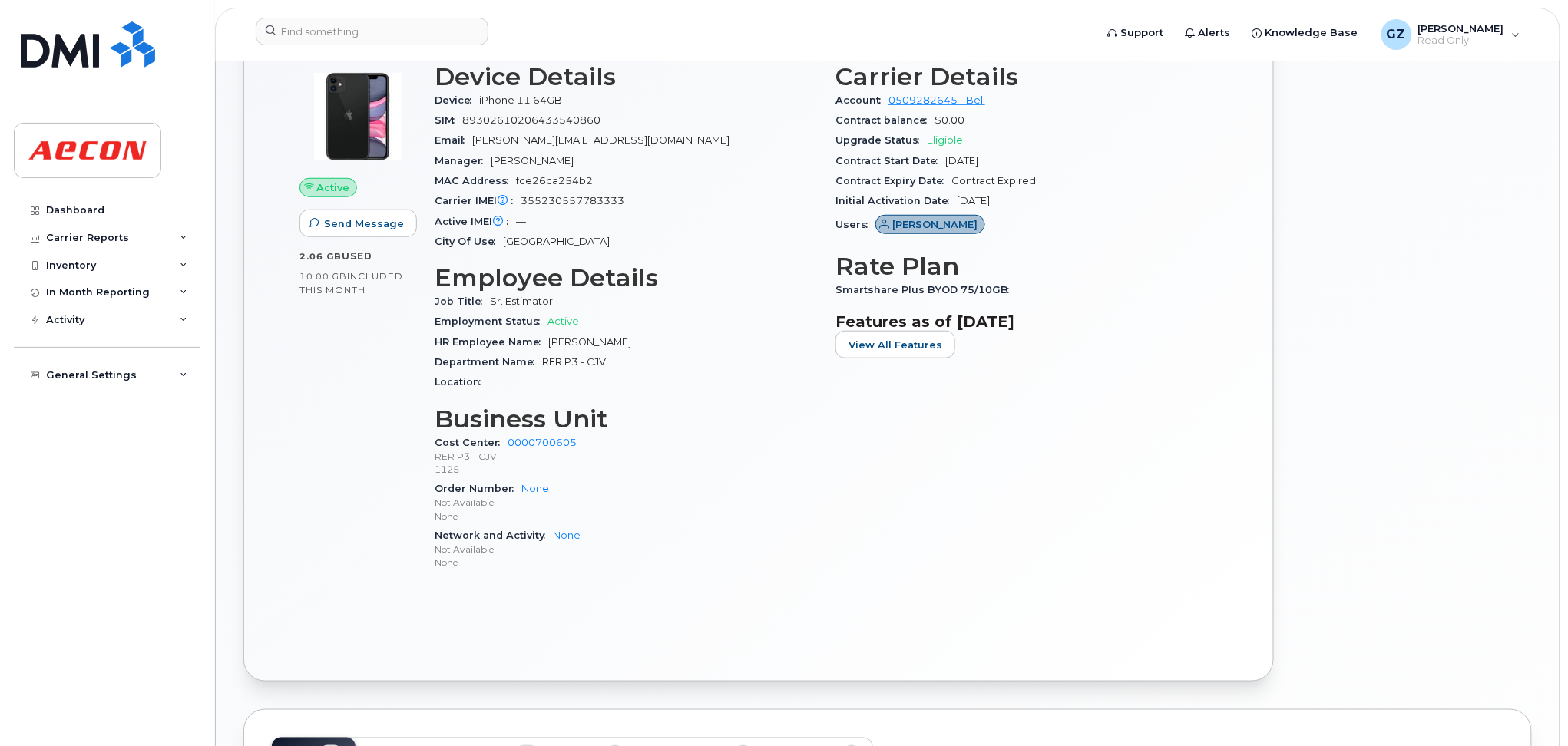
scroll to position [409, 0]
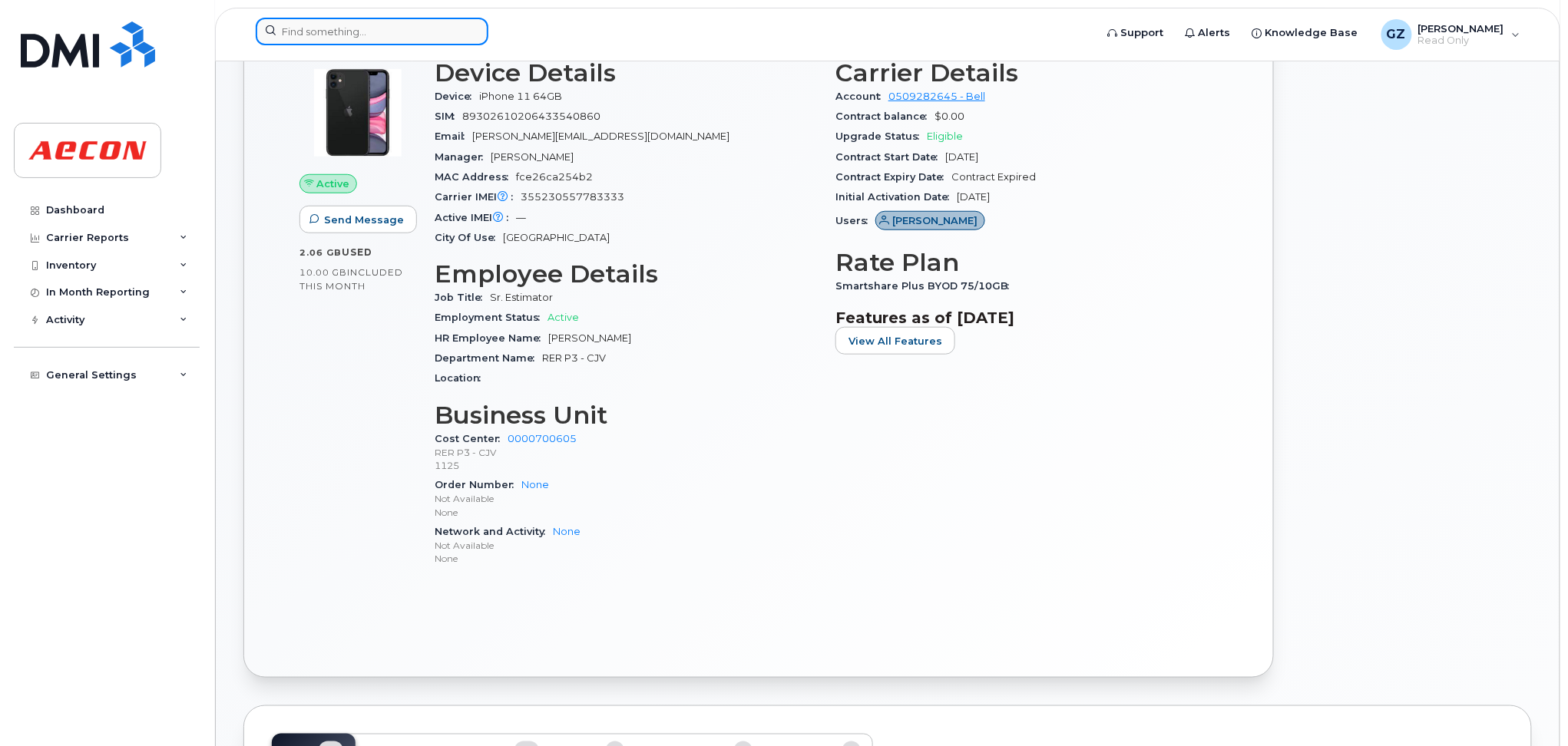
click at [412, 42] on input at bounding box center [372, 31] width 233 height 28
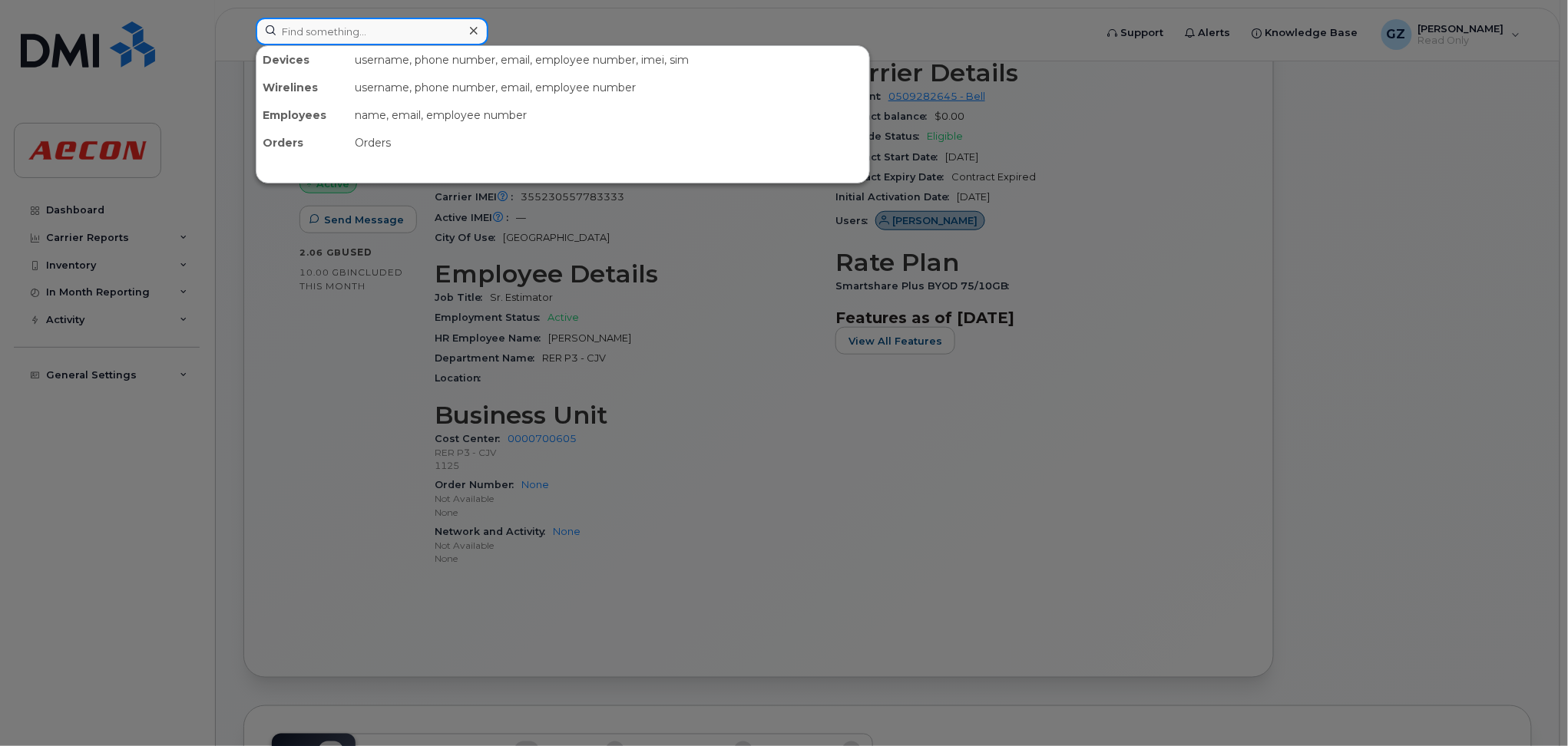
paste input "30081402"
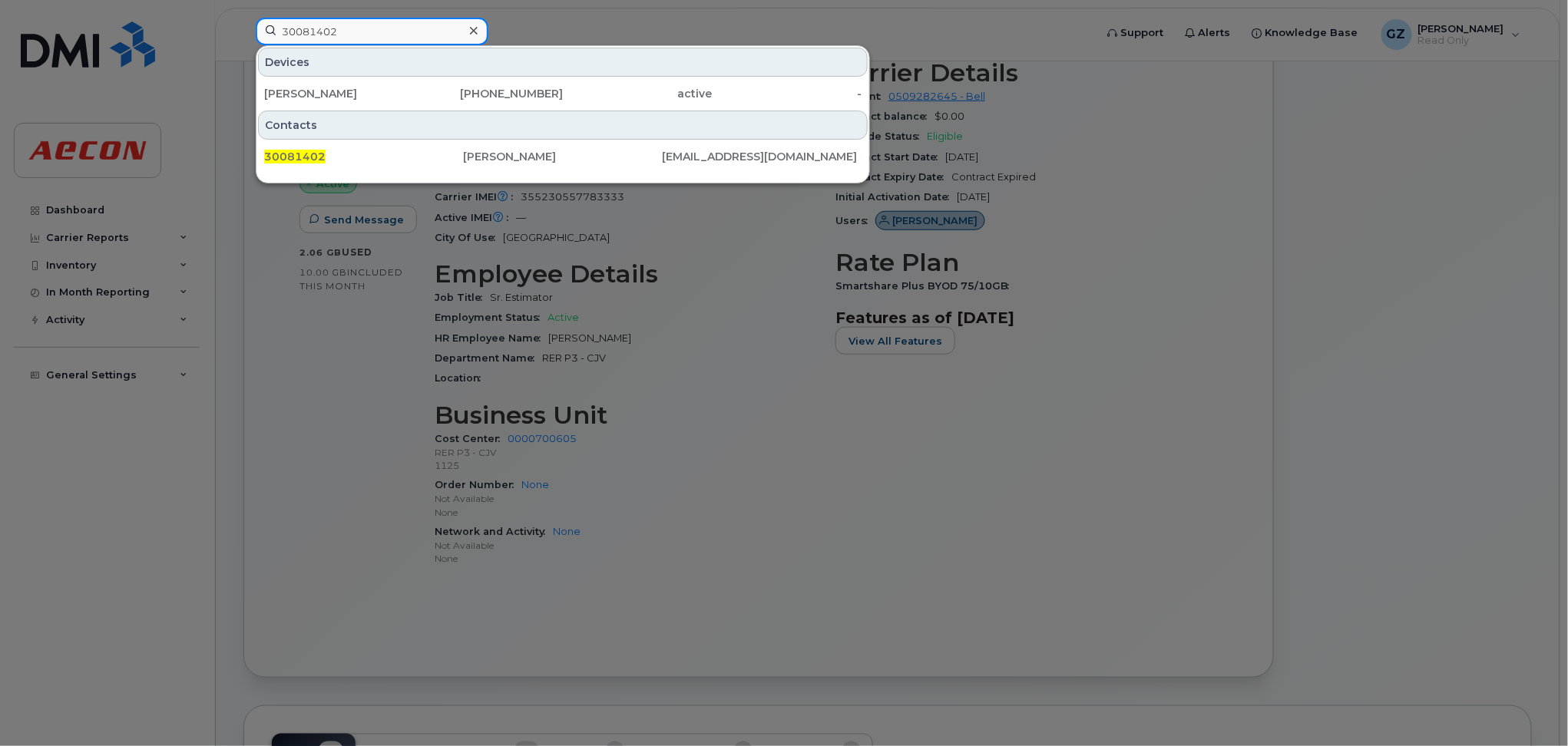
type input "30081402"
click at [481, 34] on div at bounding box center [473, 31] width 22 height 22
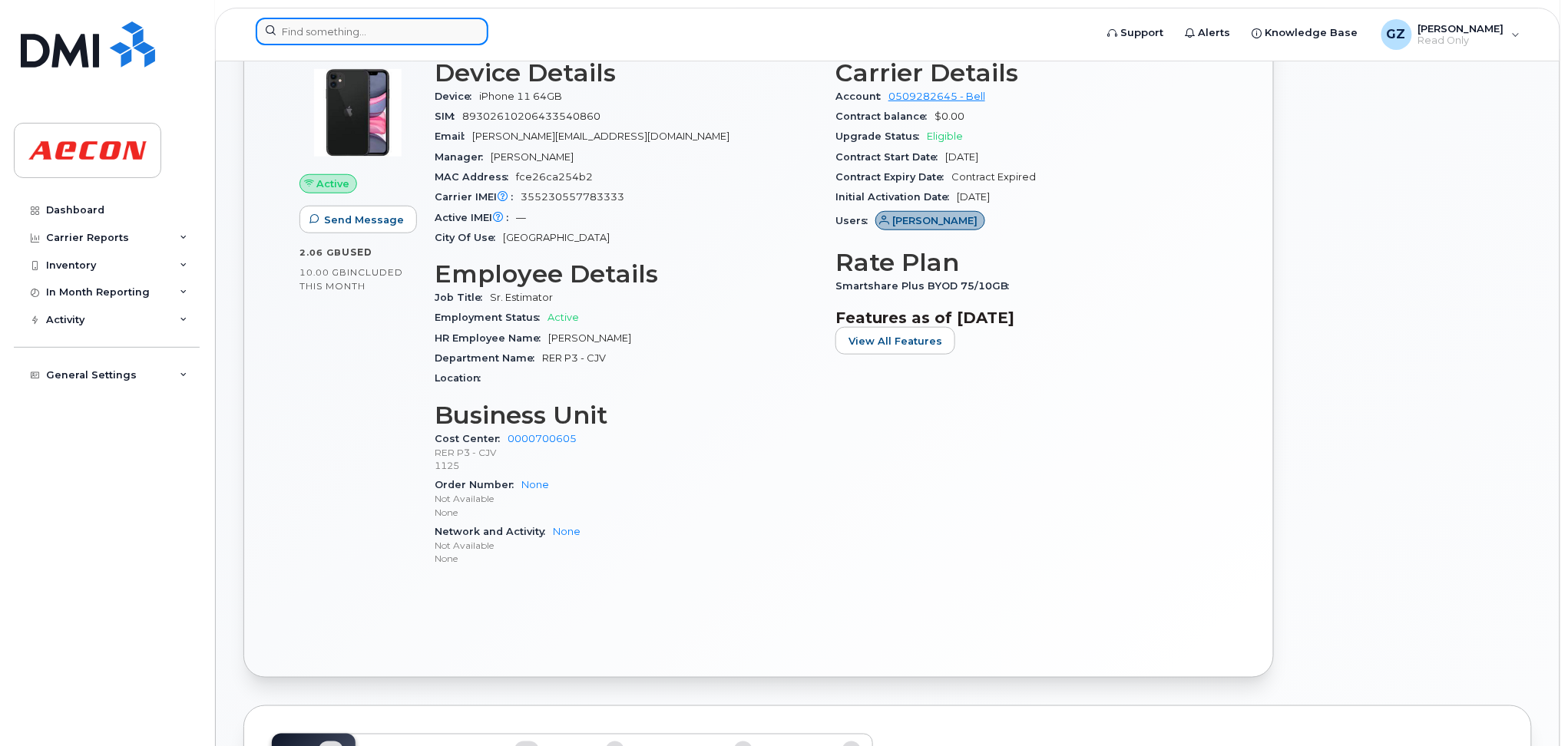
click at [447, 28] on input at bounding box center [372, 31] width 233 height 28
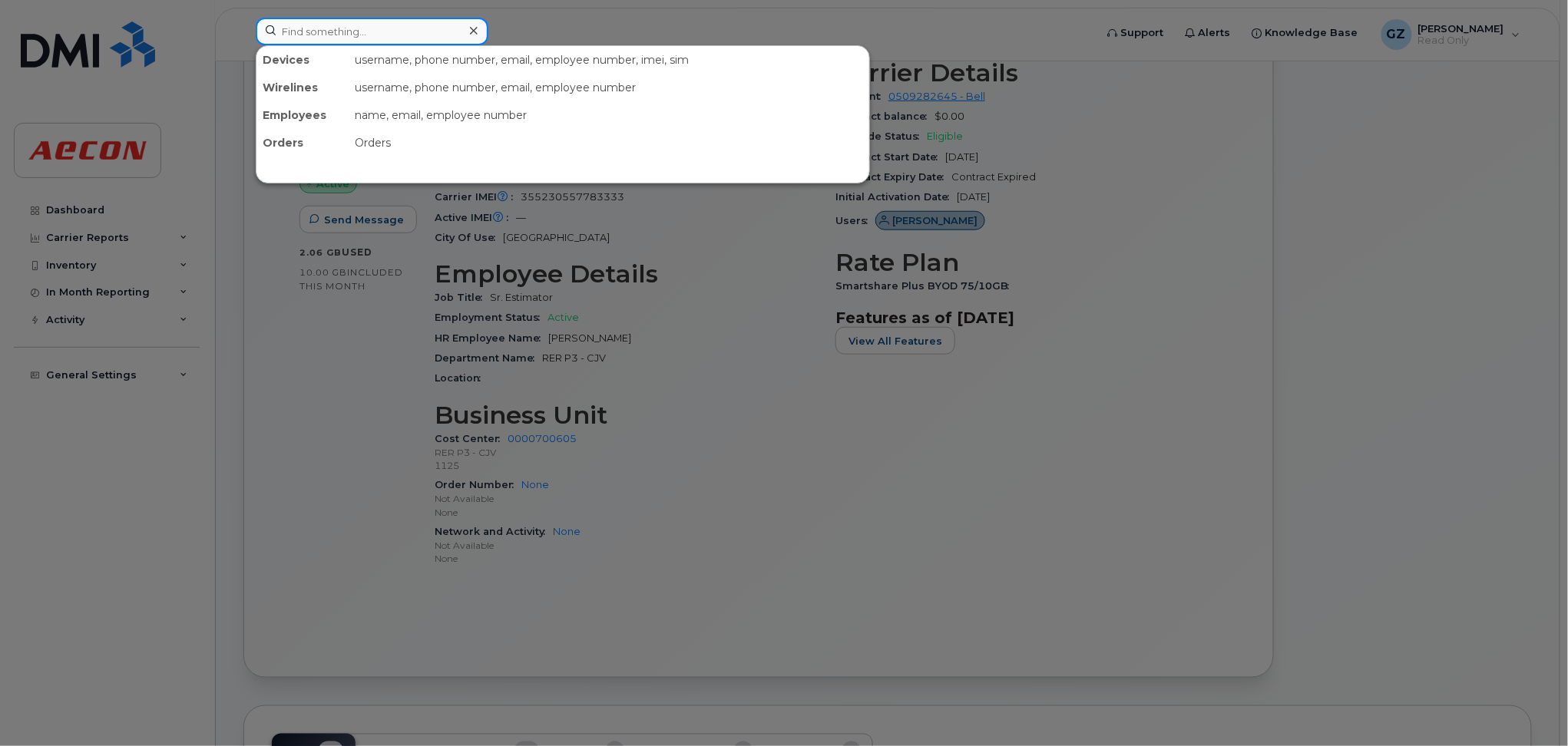
paste input "30029098"
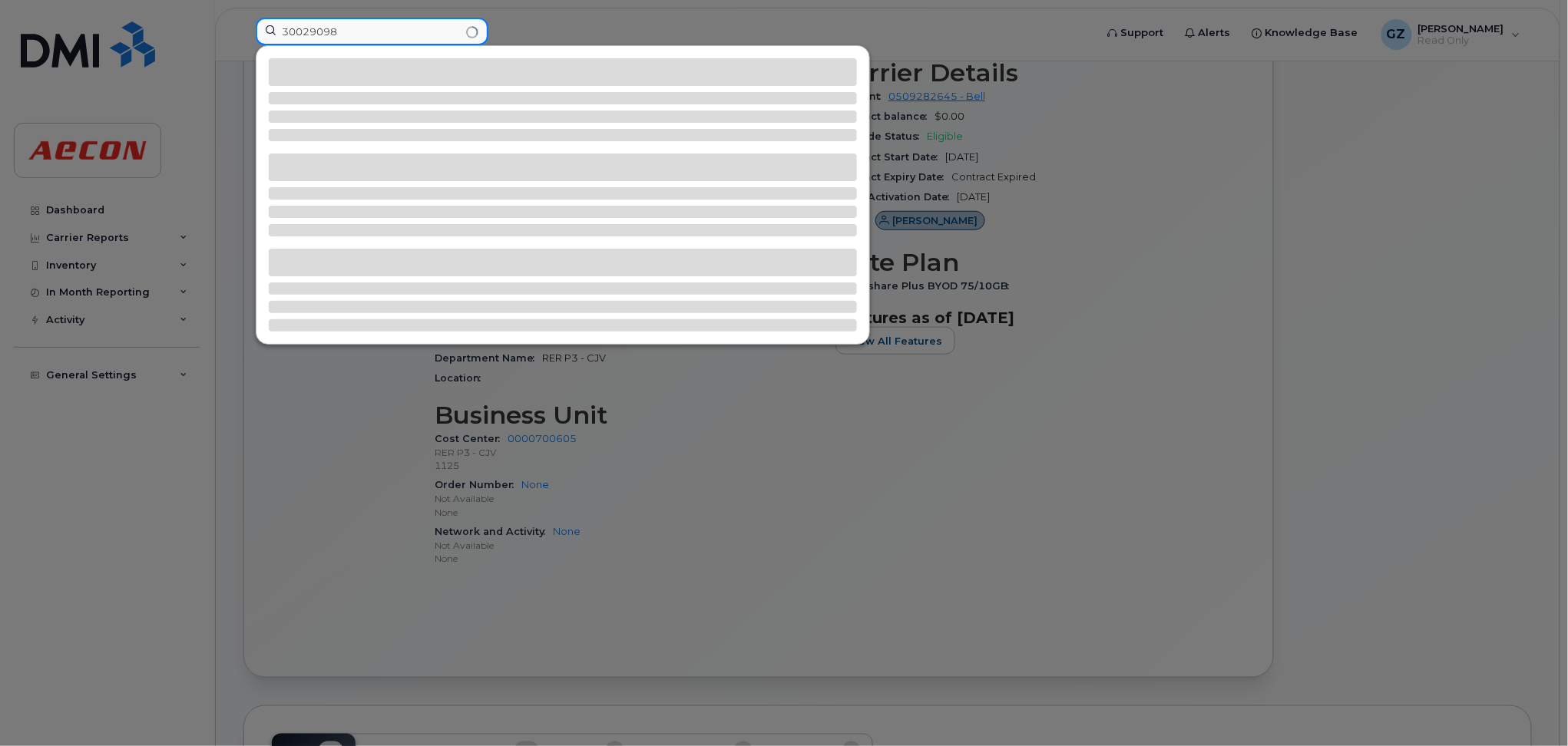
type input "30029098"
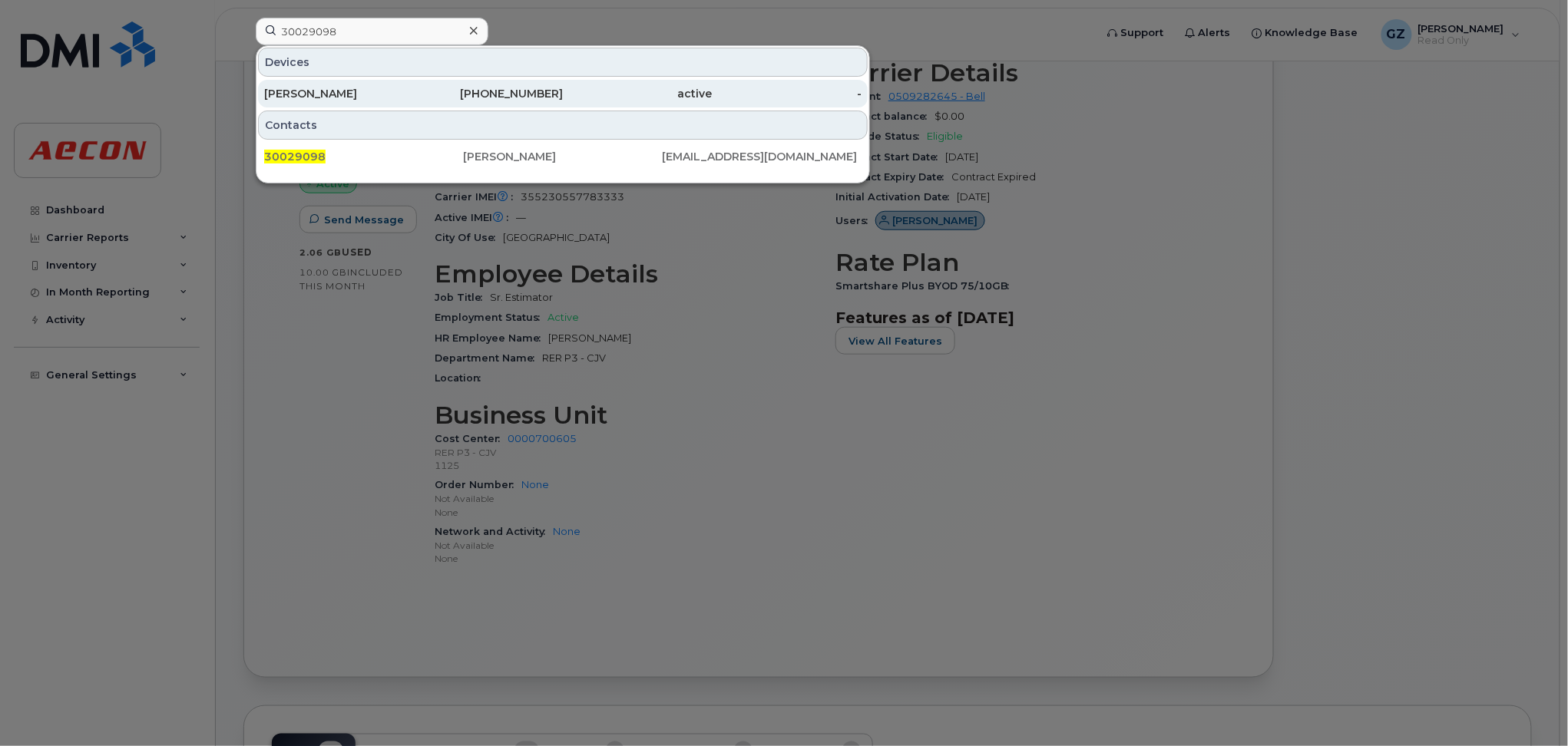
click at [396, 85] on div "[PERSON_NAME]" at bounding box center [339, 94] width 150 height 28
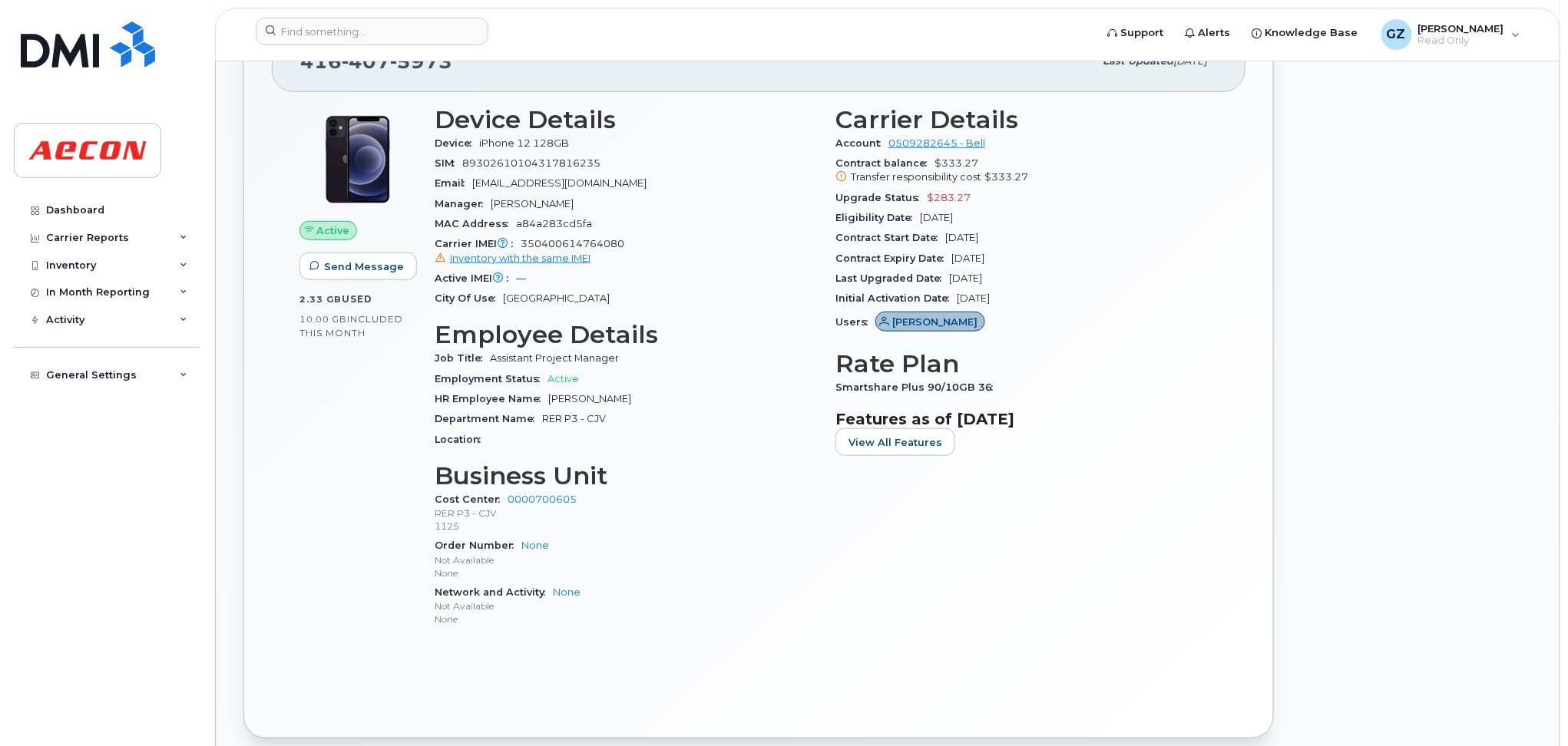
scroll to position [392, 0]
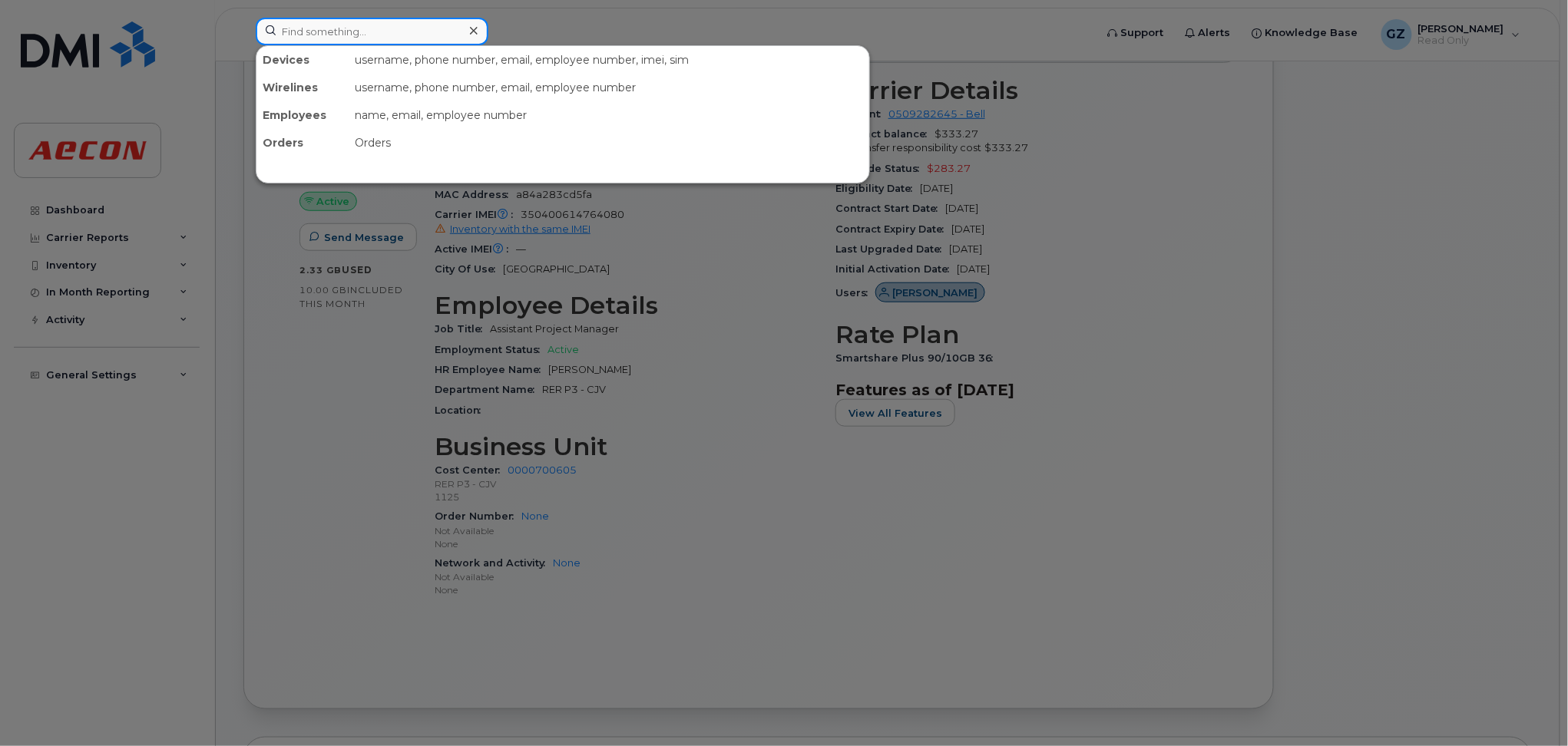
click at [407, 18] on input at bounding box center [372, 31] width 233 height 28
paste input "30011562"
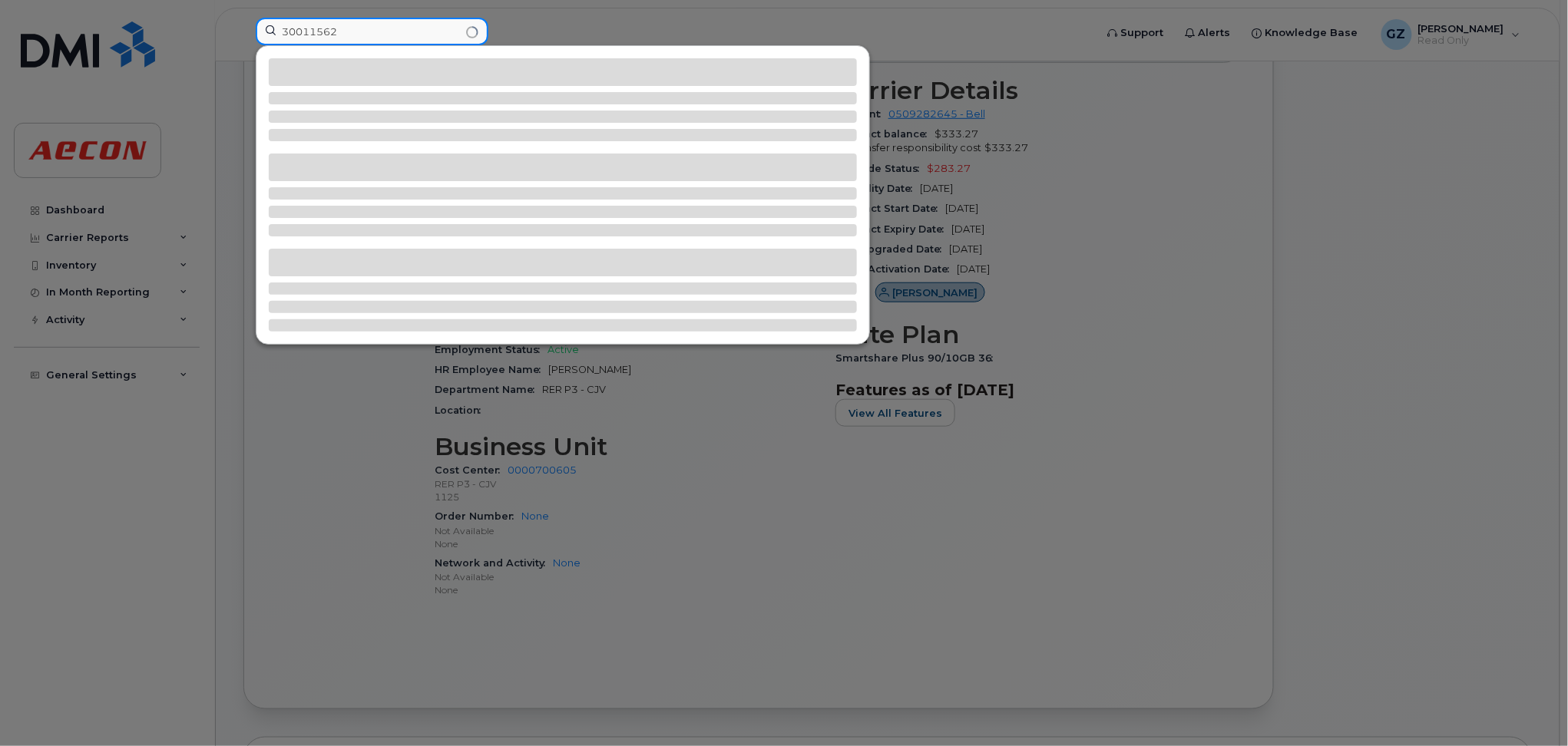
type input "30011562"
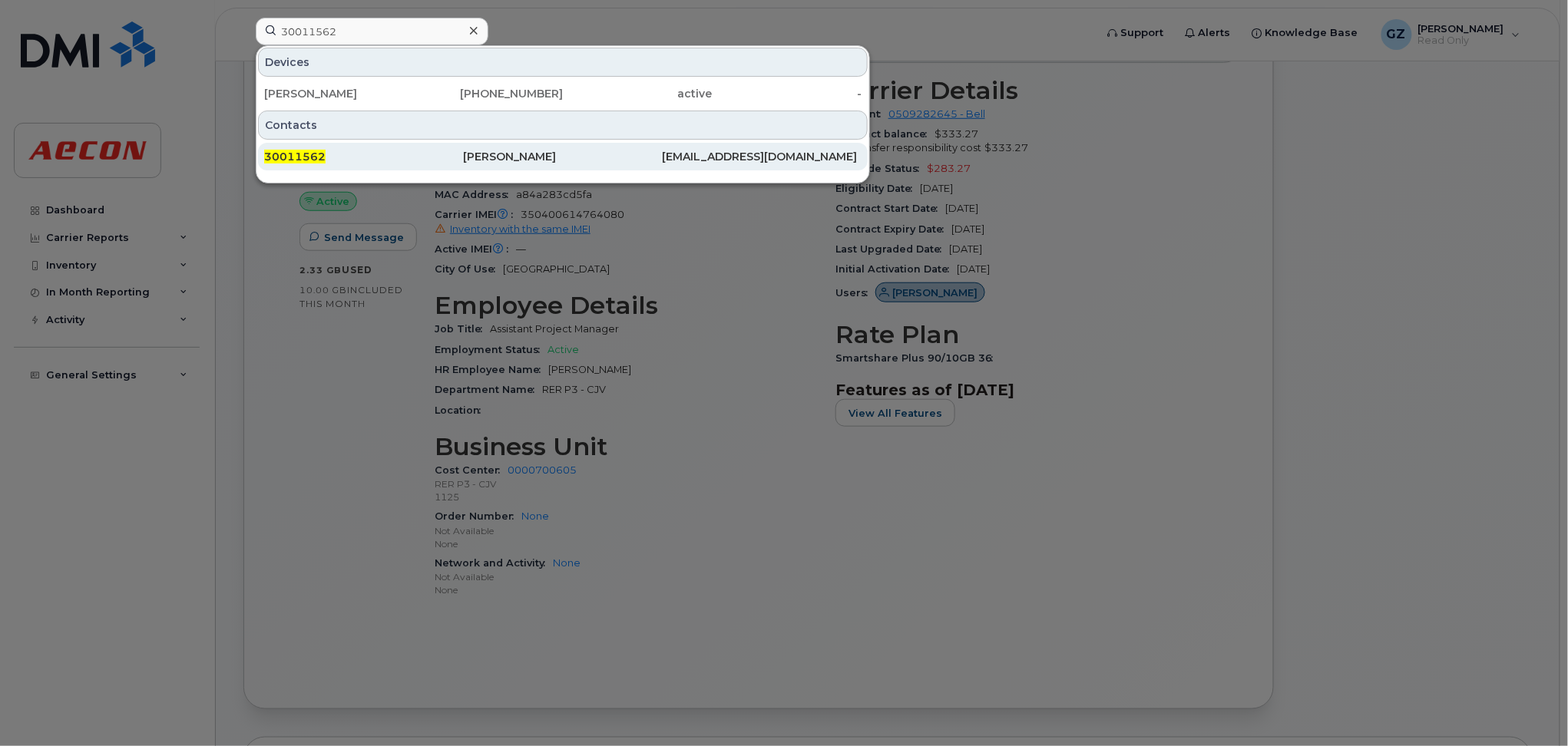
click at [379, 157] on div "30011562" at bounding box center [364, 157] width 199 height 15
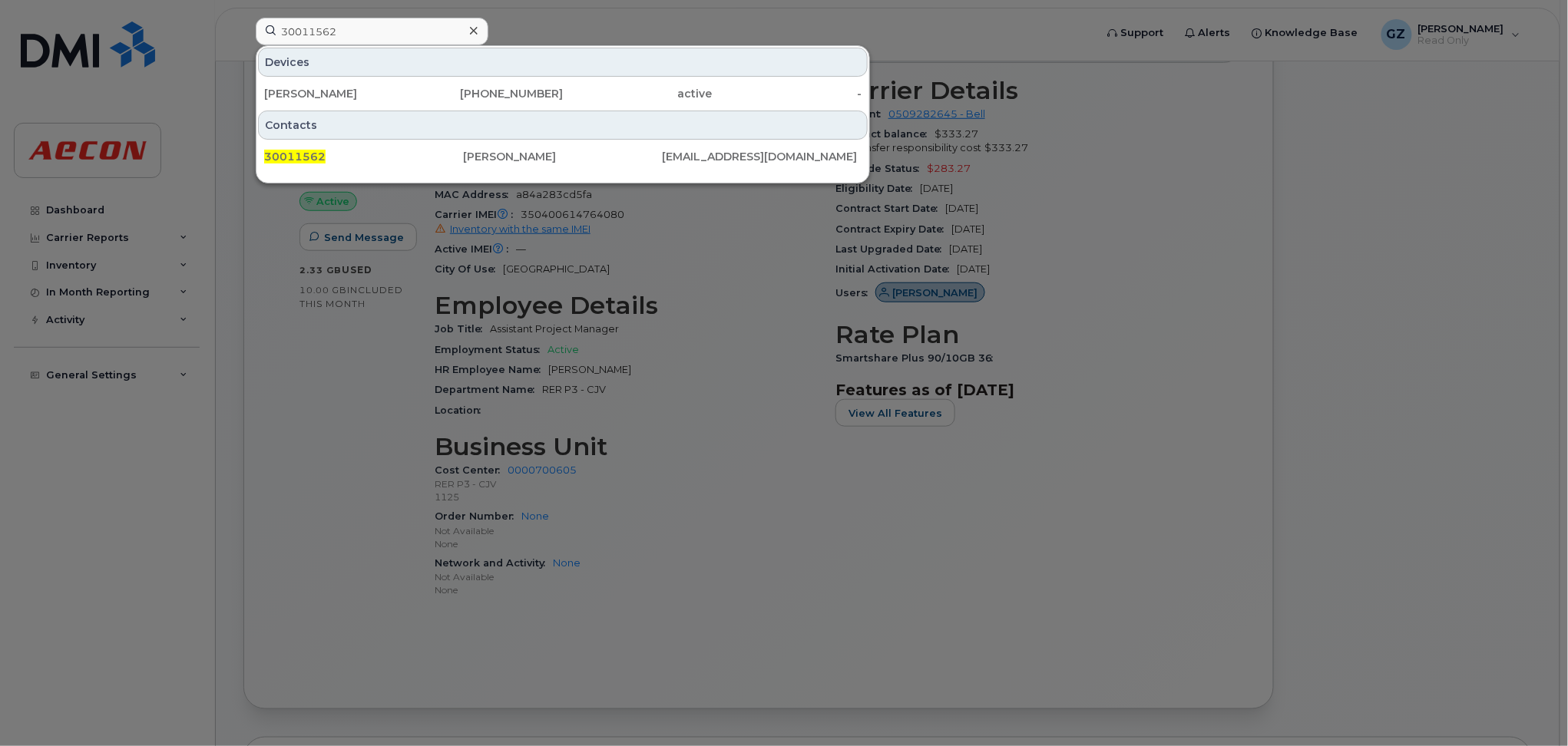
click at [326, 67] on div "Devices" at bounding box center [563, 62] width 610 height 29
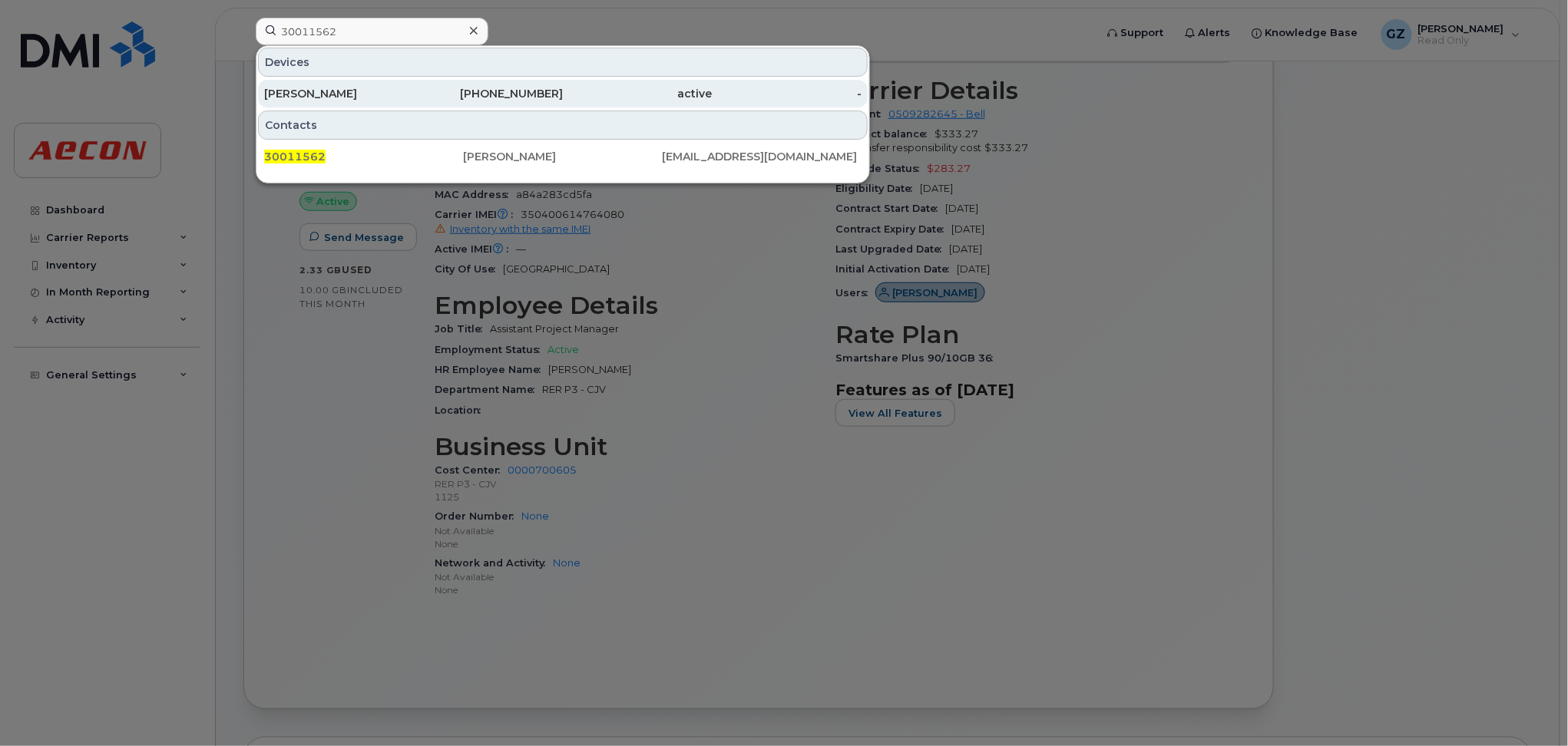
click at [333, 83] on div "[PERSON_NAME]" at bounding box center [339, 94] width 150 height 28
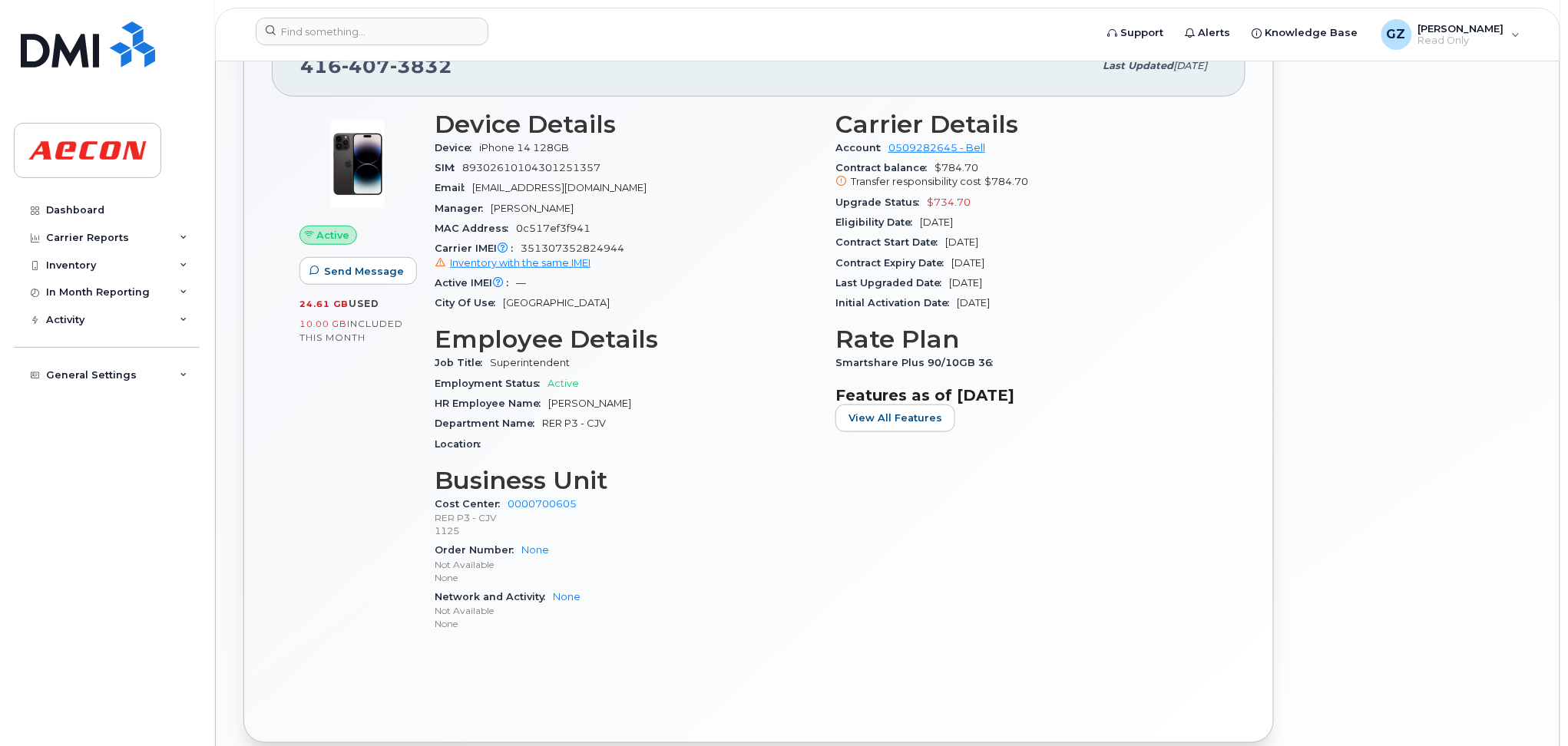
scroll to position [511, 0]
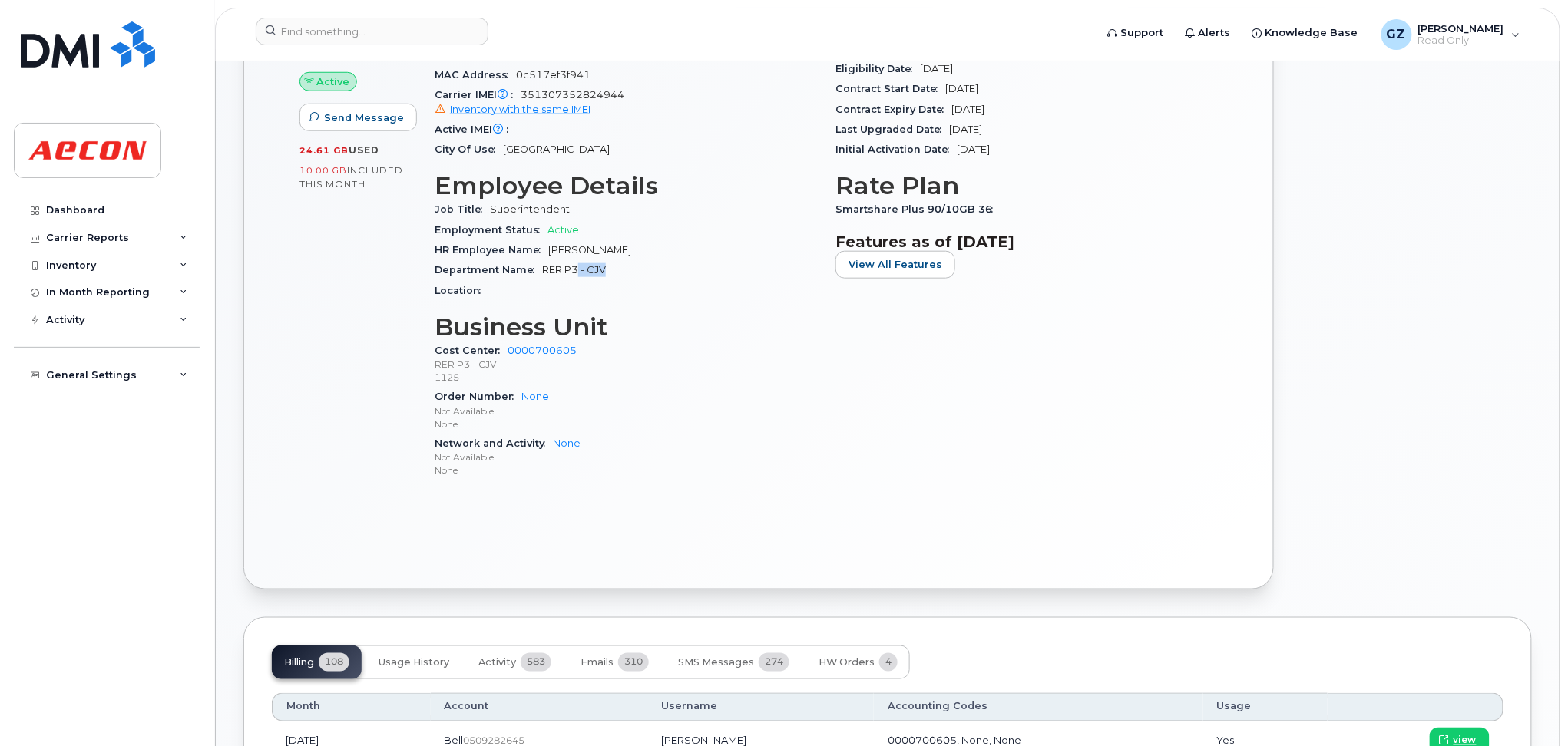
drag, startPoint x: 580, startPoint y: 263, endPoint x: 626, endPoint y: 265, distance: 46.0
click at [626, 265] on div "Department Name RER P3 - CJV" at bounding box center [626, 270] width 383 height 20
